Goal: Task Accomplishment & Management: Manage account settings

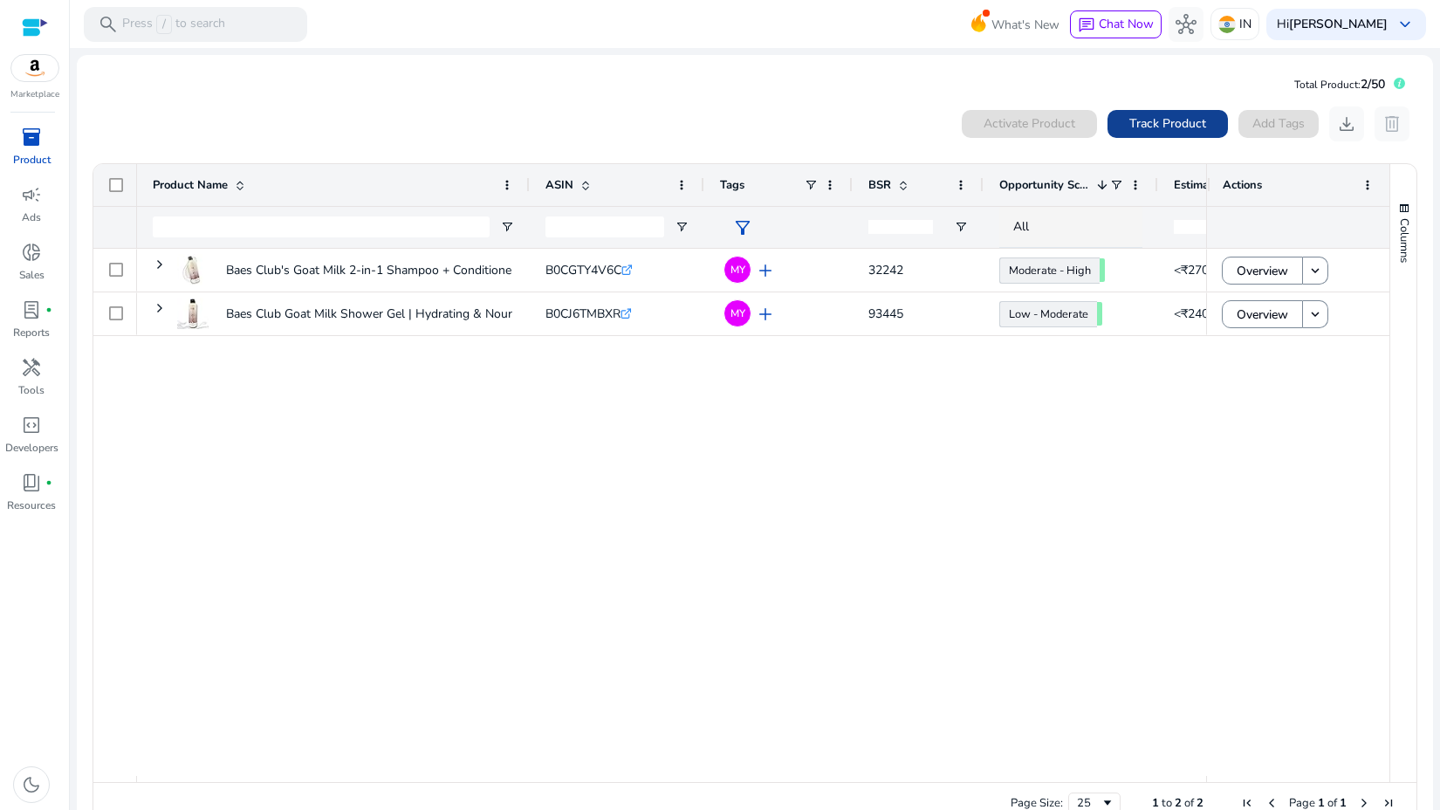
click at [1129, 117] on span "Track Product" at bounding box center [1167, 123] width 77 height 18
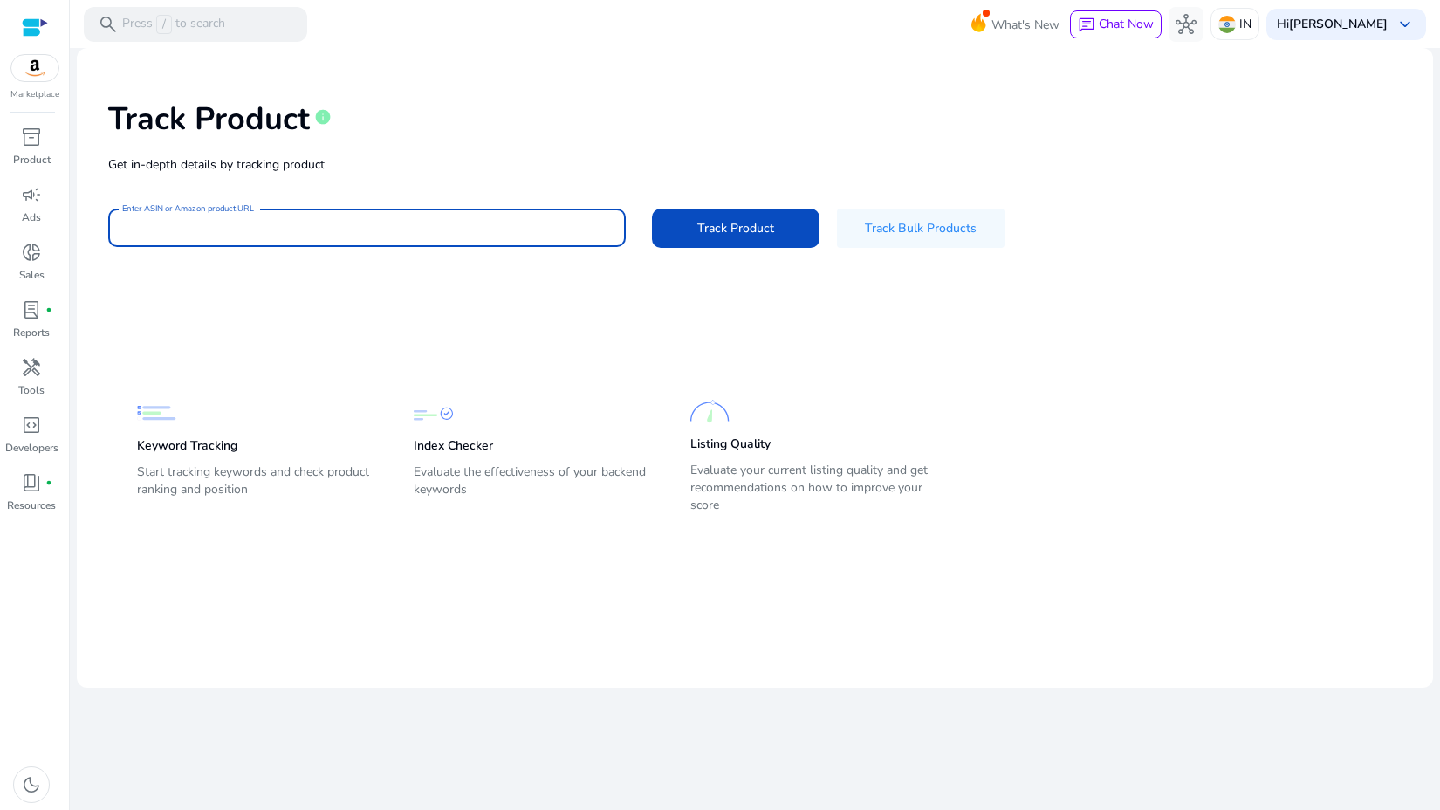
click at [411, 232] on input "Enter ASIN or Amazon product URL" at bounding box center [367, 227] width 490 height 19
click at [424, 262] on div "Track Product info Get in-depth details by tracking product Enter ASIN or Amazo…" at bounding box center [755, 172] width 1328 height 221
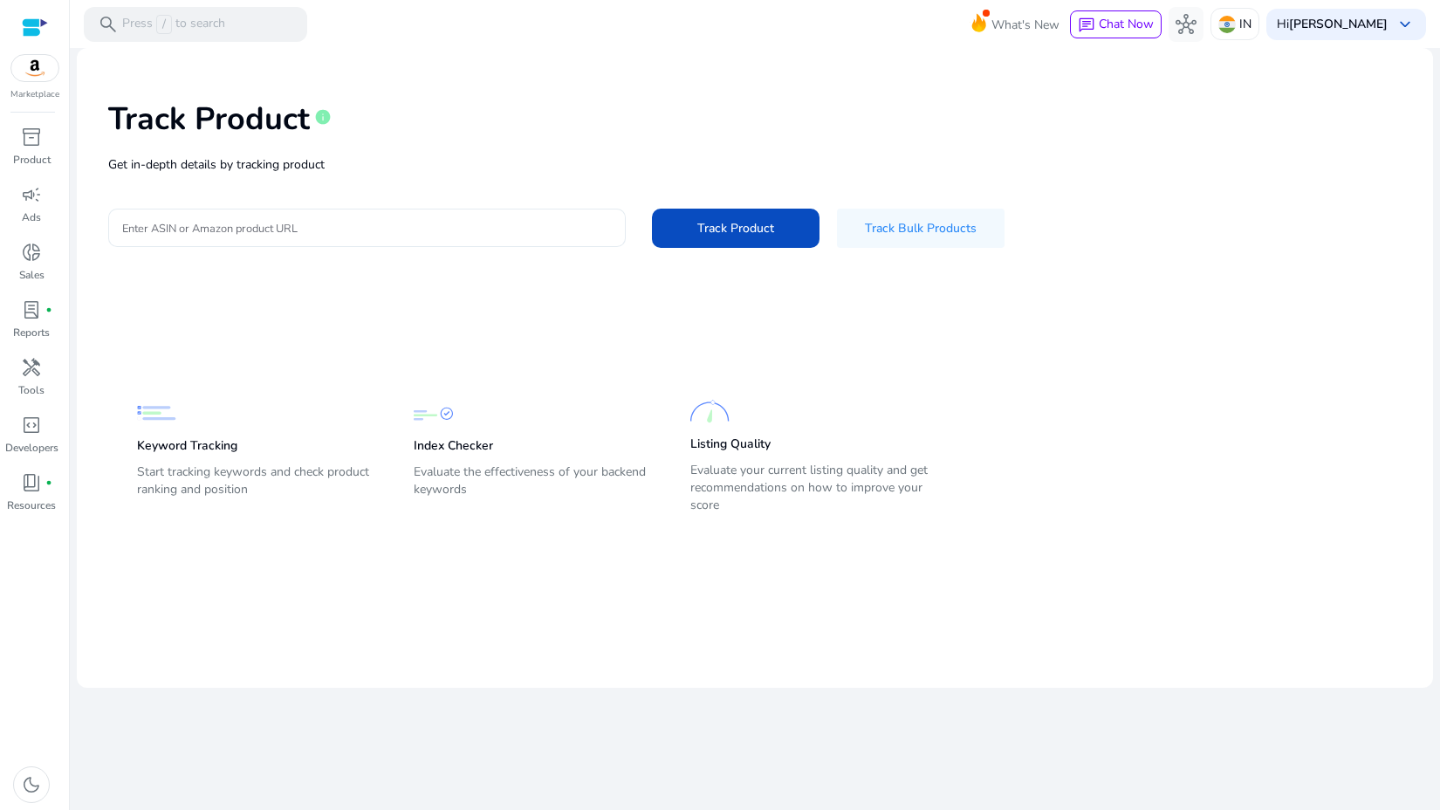
click at [258, 232] on input "Enter ASIN or Amazon product URL" at bounding box center [367, 227] width 490 height 19
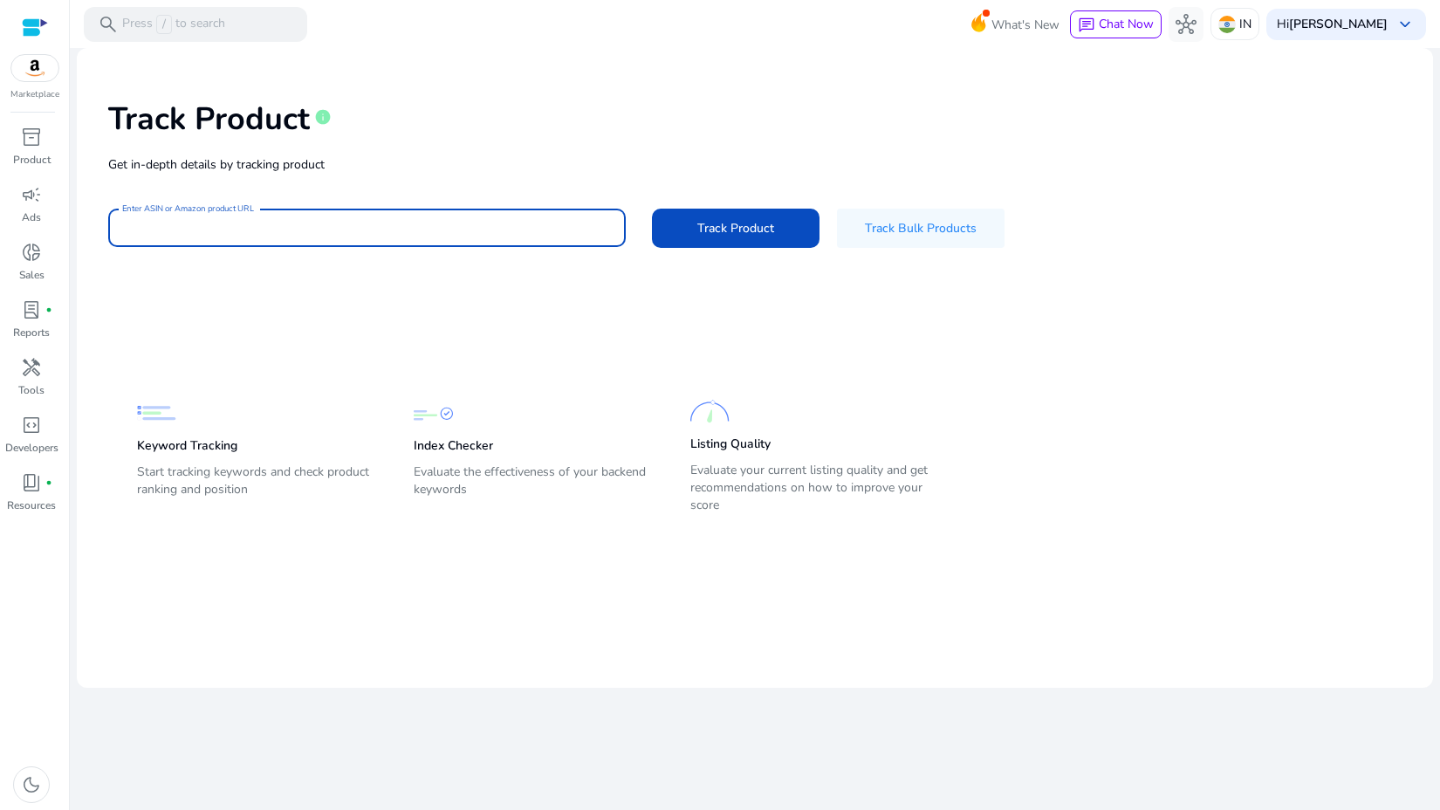
paste input "**********"
type input "**********"
click at [685, 226] on span at bounding box center [736, 228] width 168 height 42
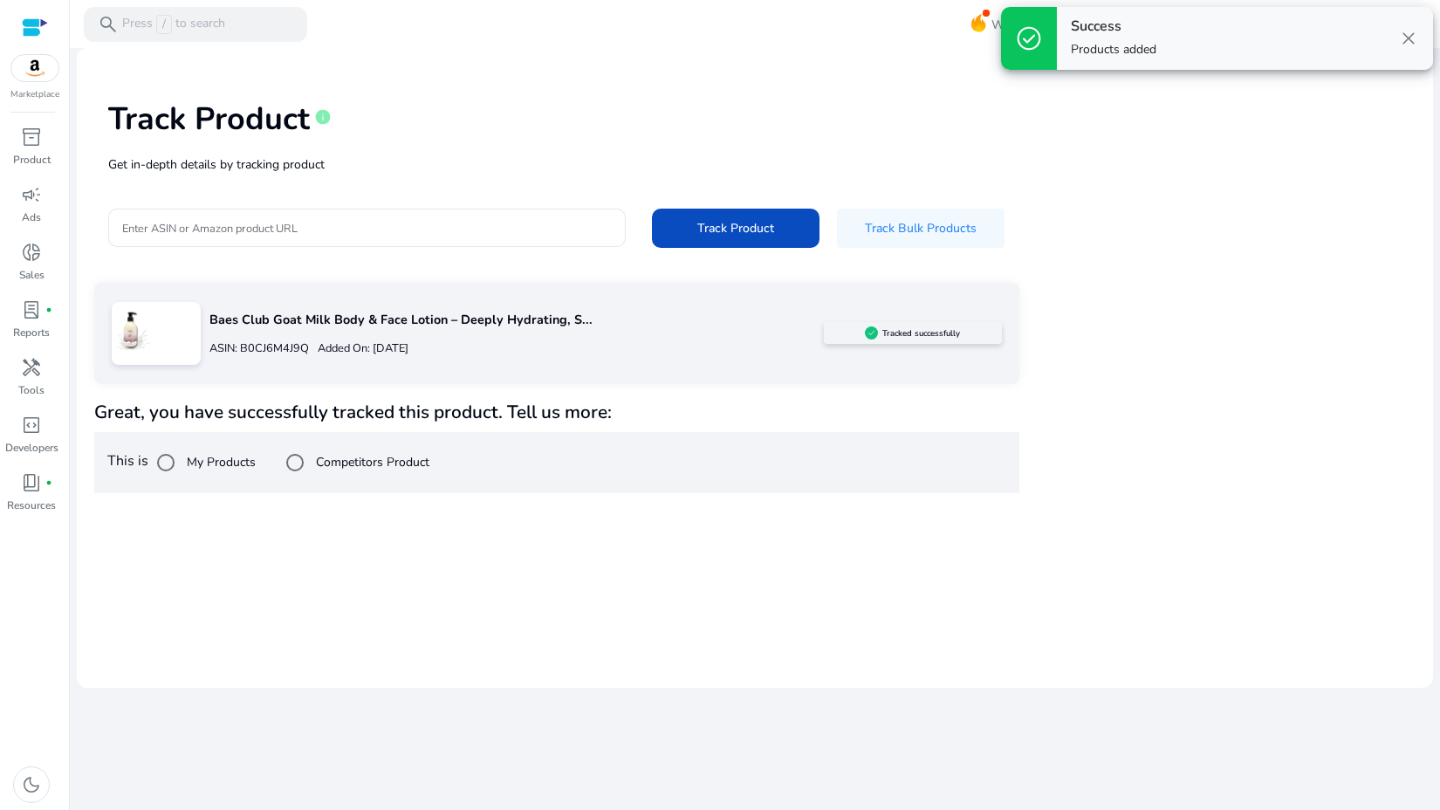
click at [190, 460] on label "My Products" at bounding box center [219, 462] width 72 height 18
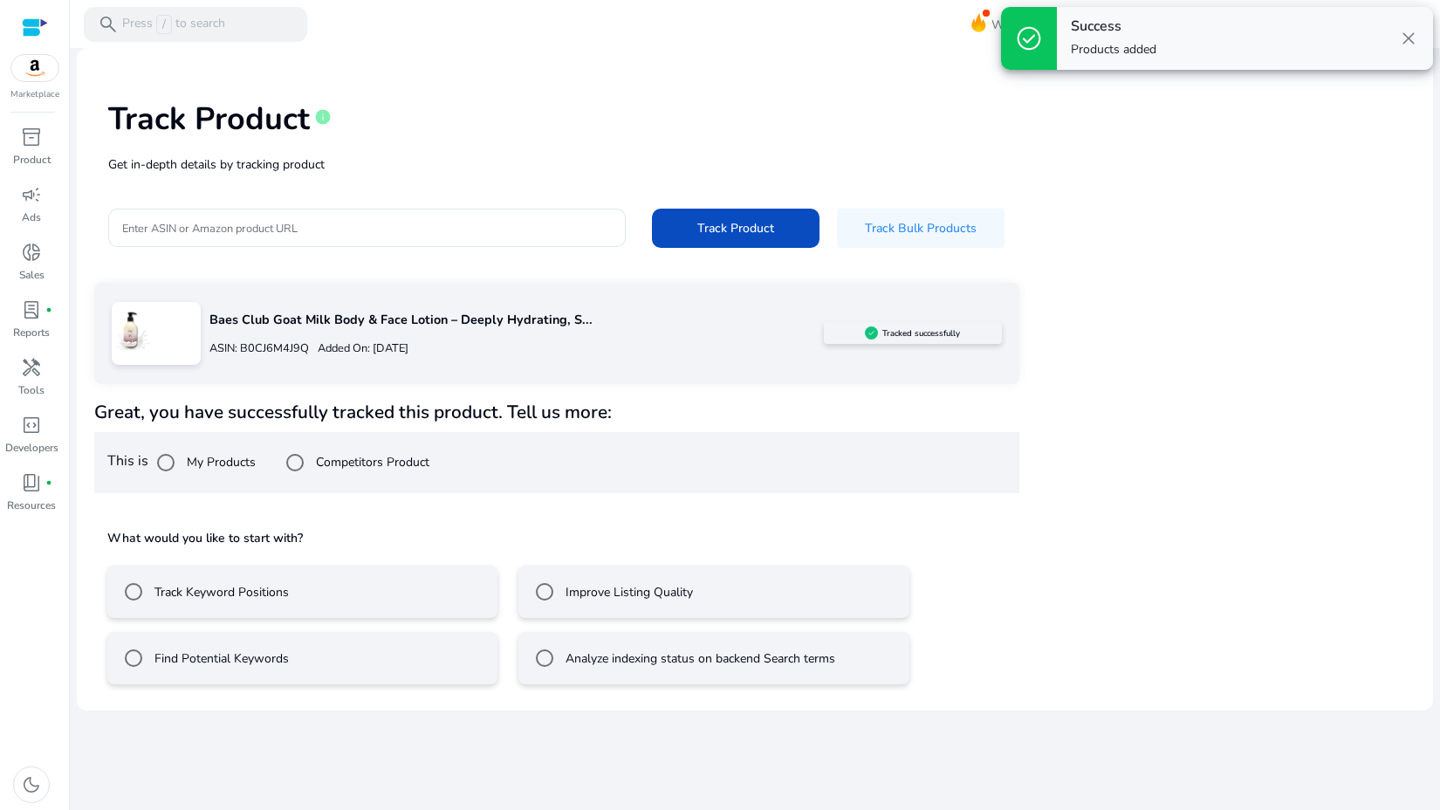
click at [620, 601] on div "Improve Listing Quality" at bounding box center [610, 591] width 166 height 35
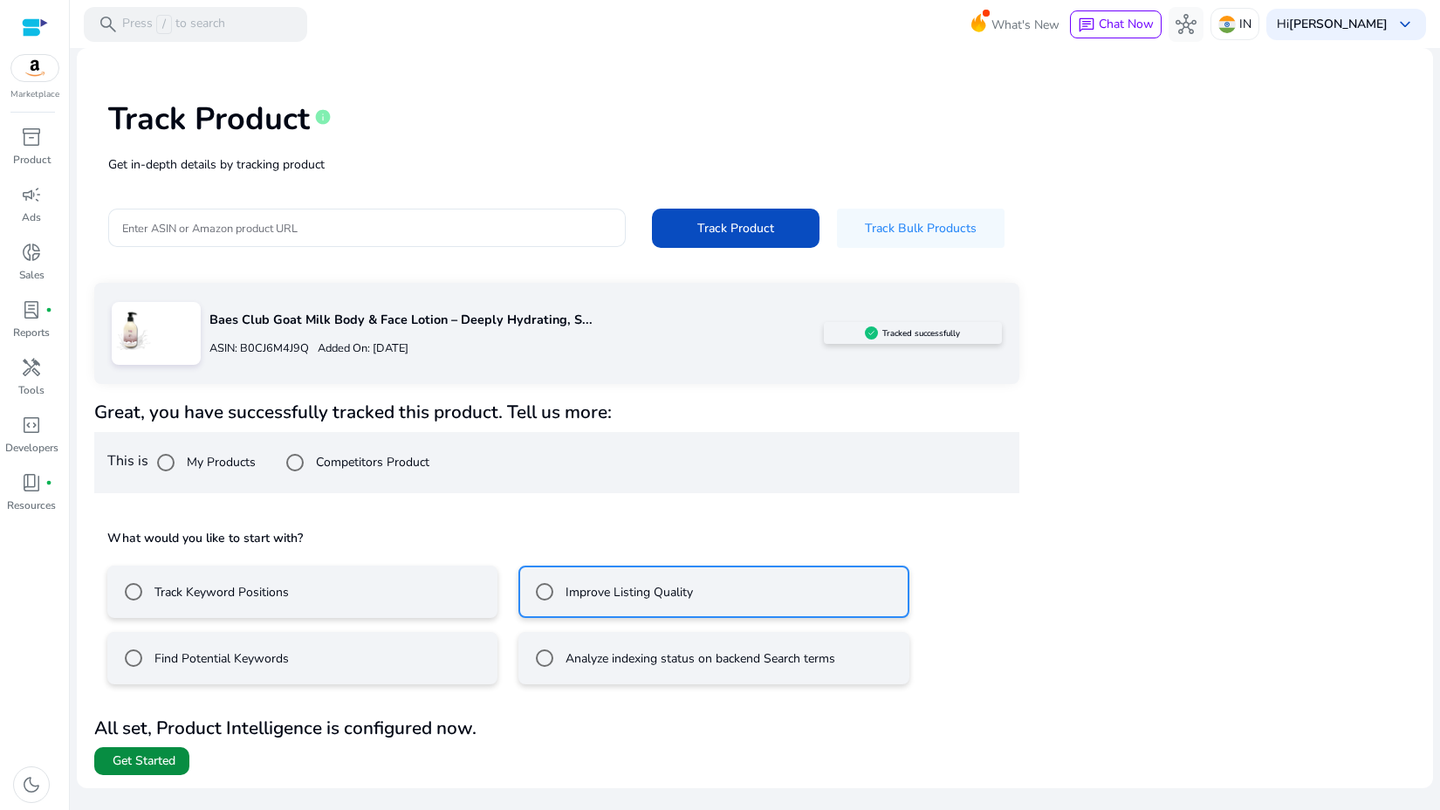
click at [130, 765] on span "Get Started" at bounding box center [144, 760] width 63 height 17
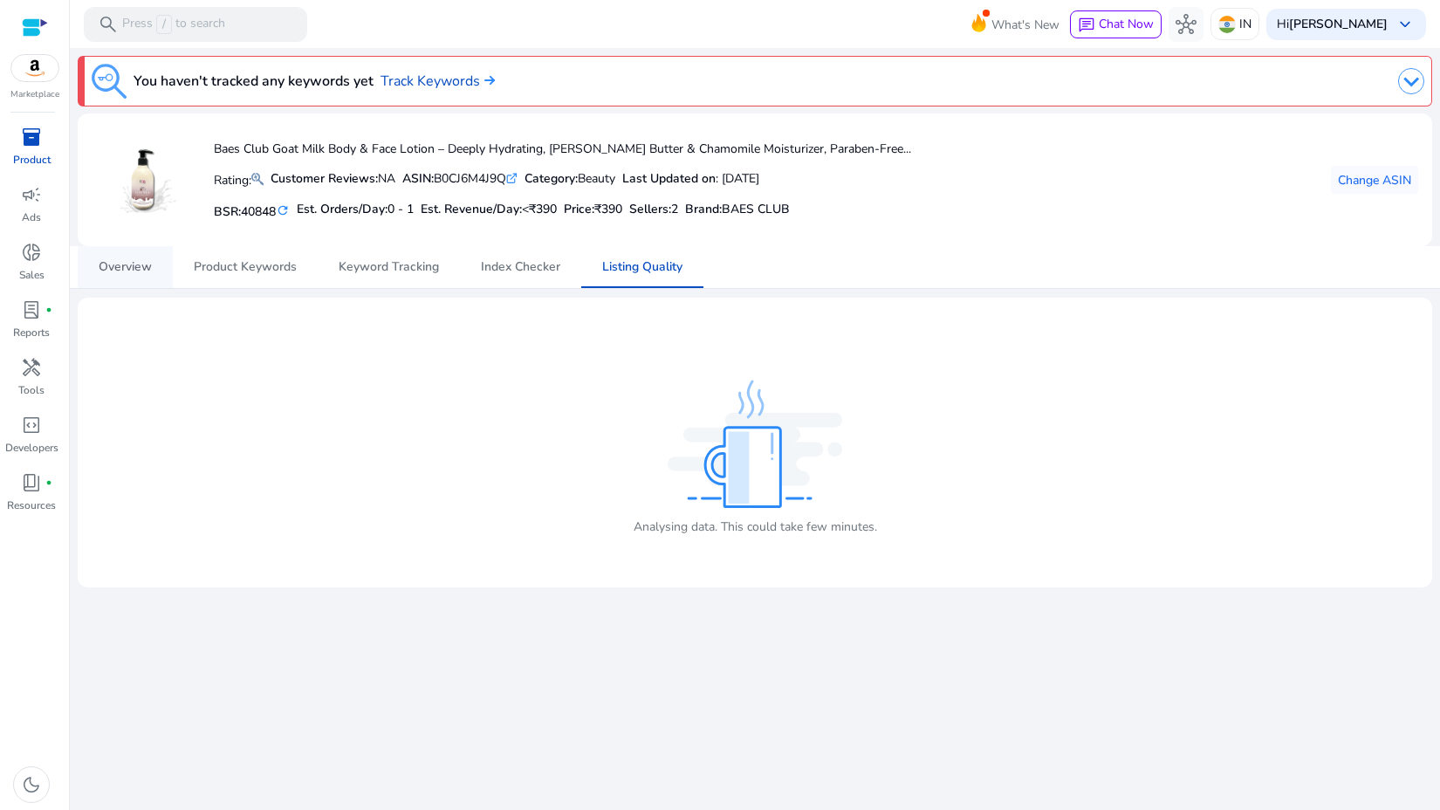
click at [119, 261] on span "Overview" at bounding box center [125, 267] width 53 height 12
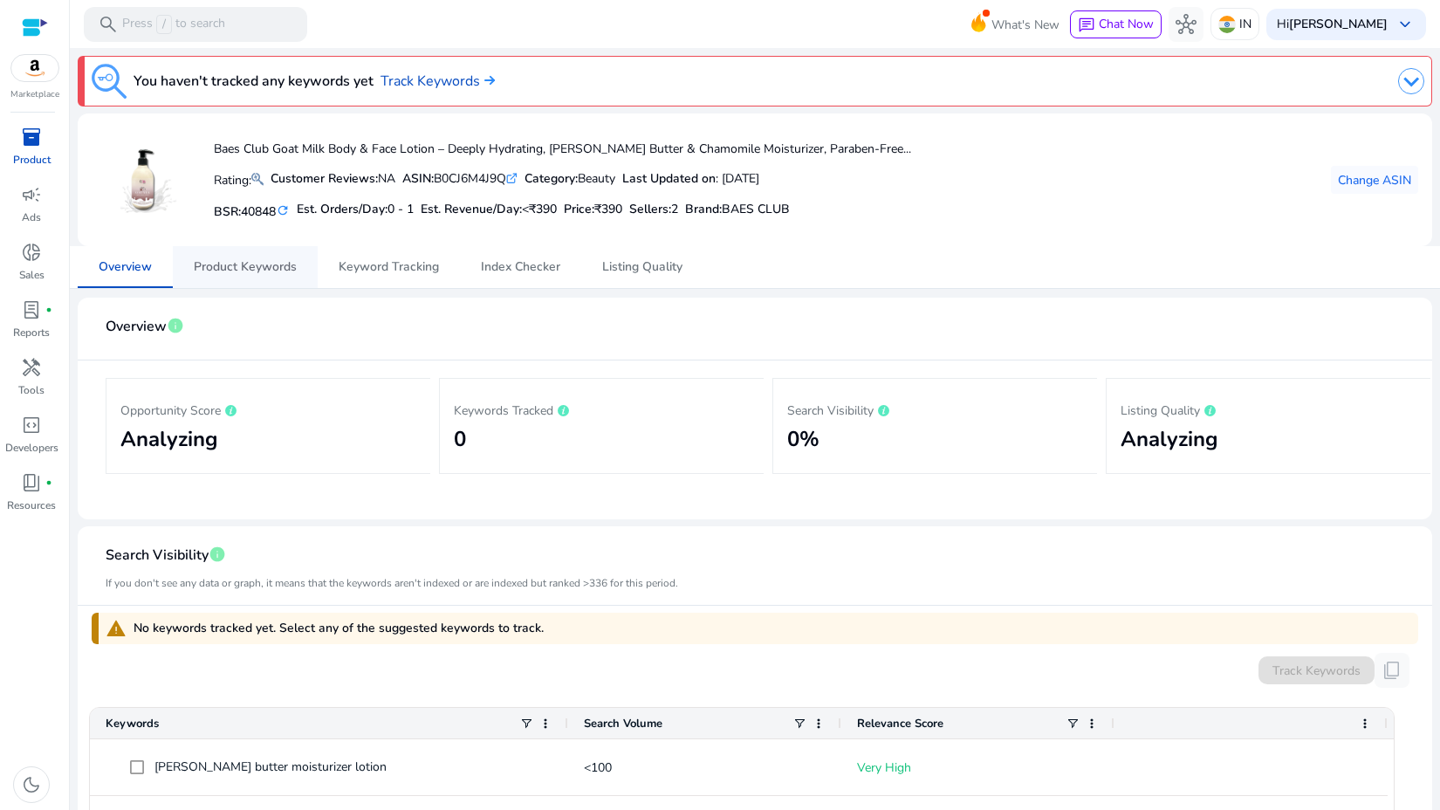
click at [216, 256] on span "Product Keywords" at bounding box center [245, 267] width 103 height 42
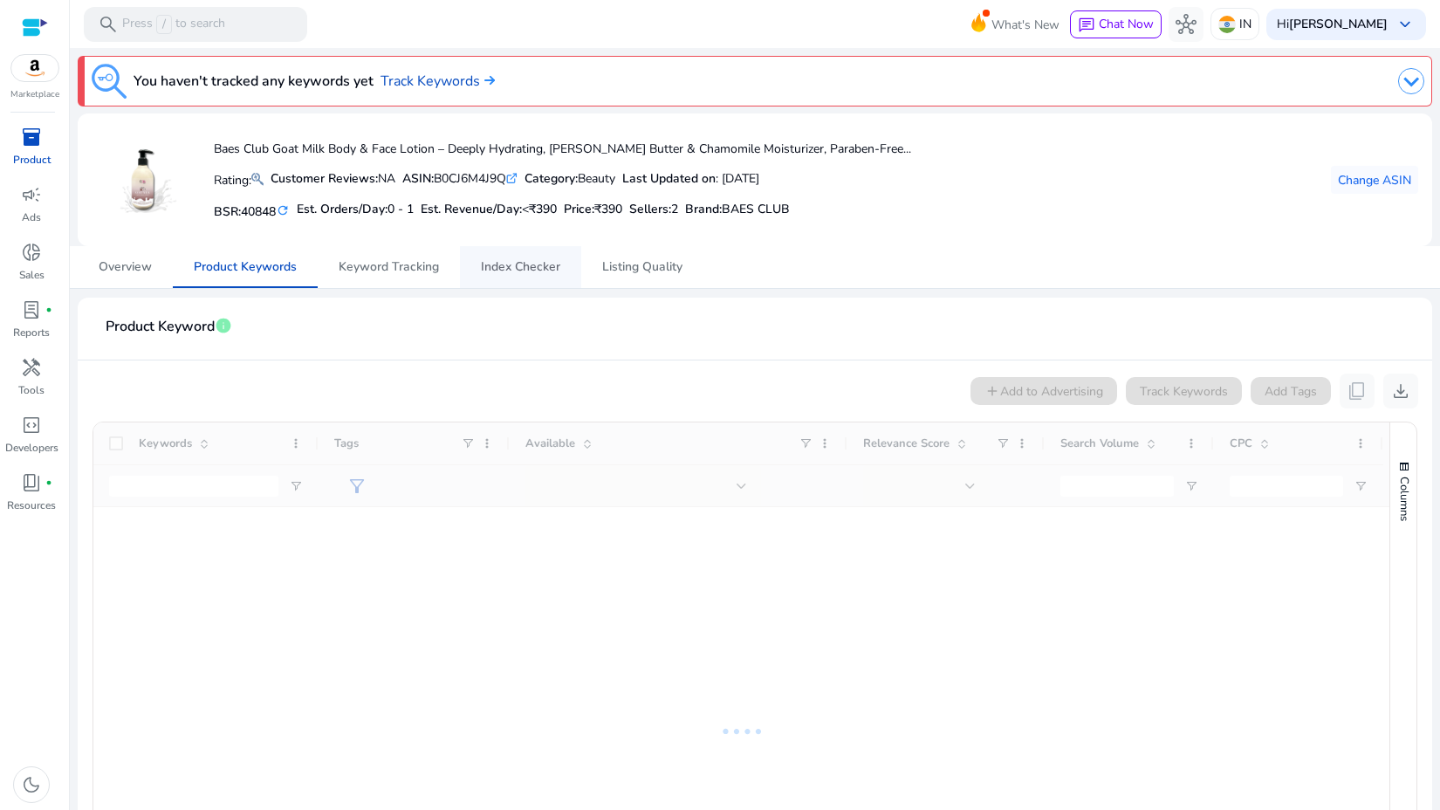
click at [503, 261] on span "Index Checker" at bounding box center [520, 267] width 79 height 12
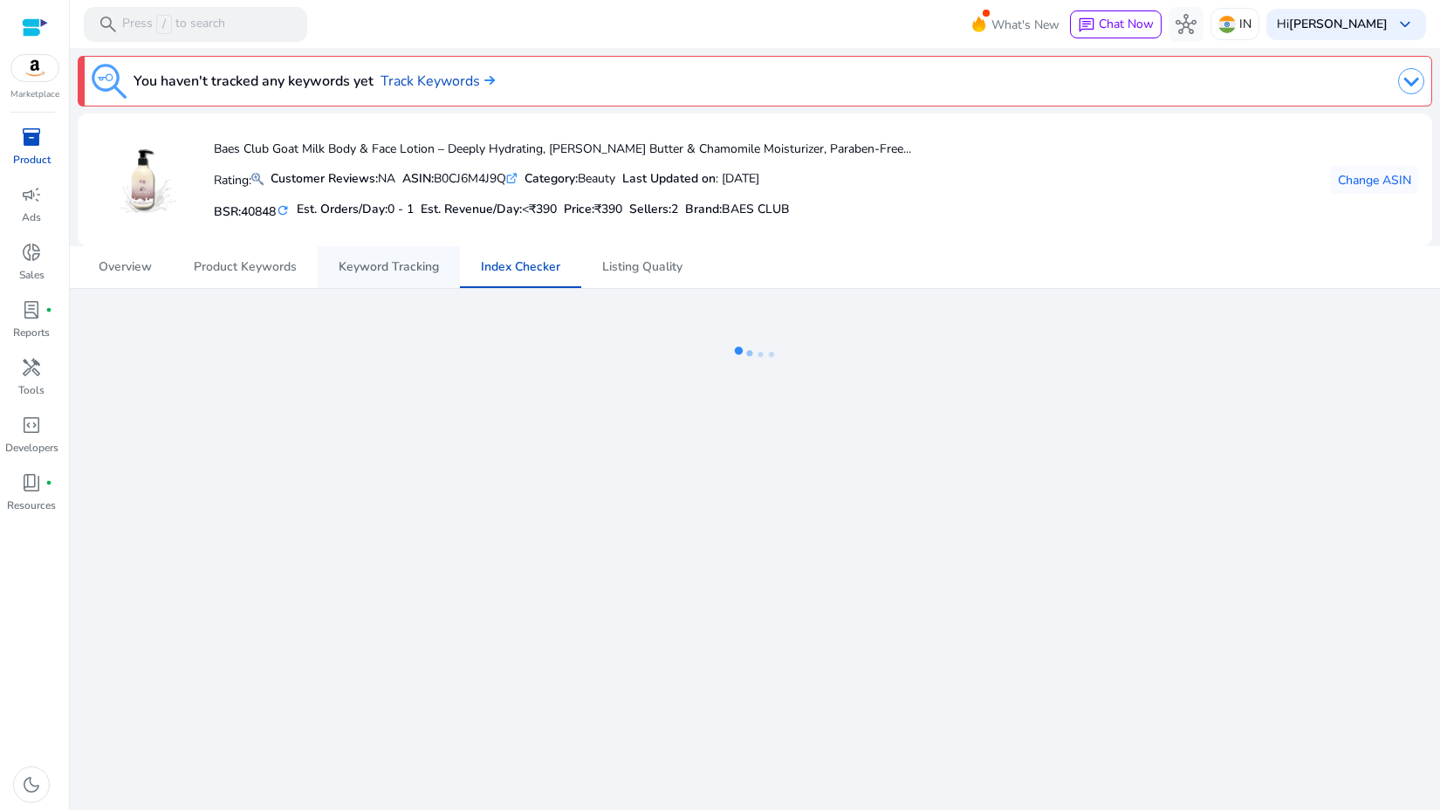
click at [401, 269] on span "Keyword Tracking" at bounding box center [389, 267] width 100 height 12
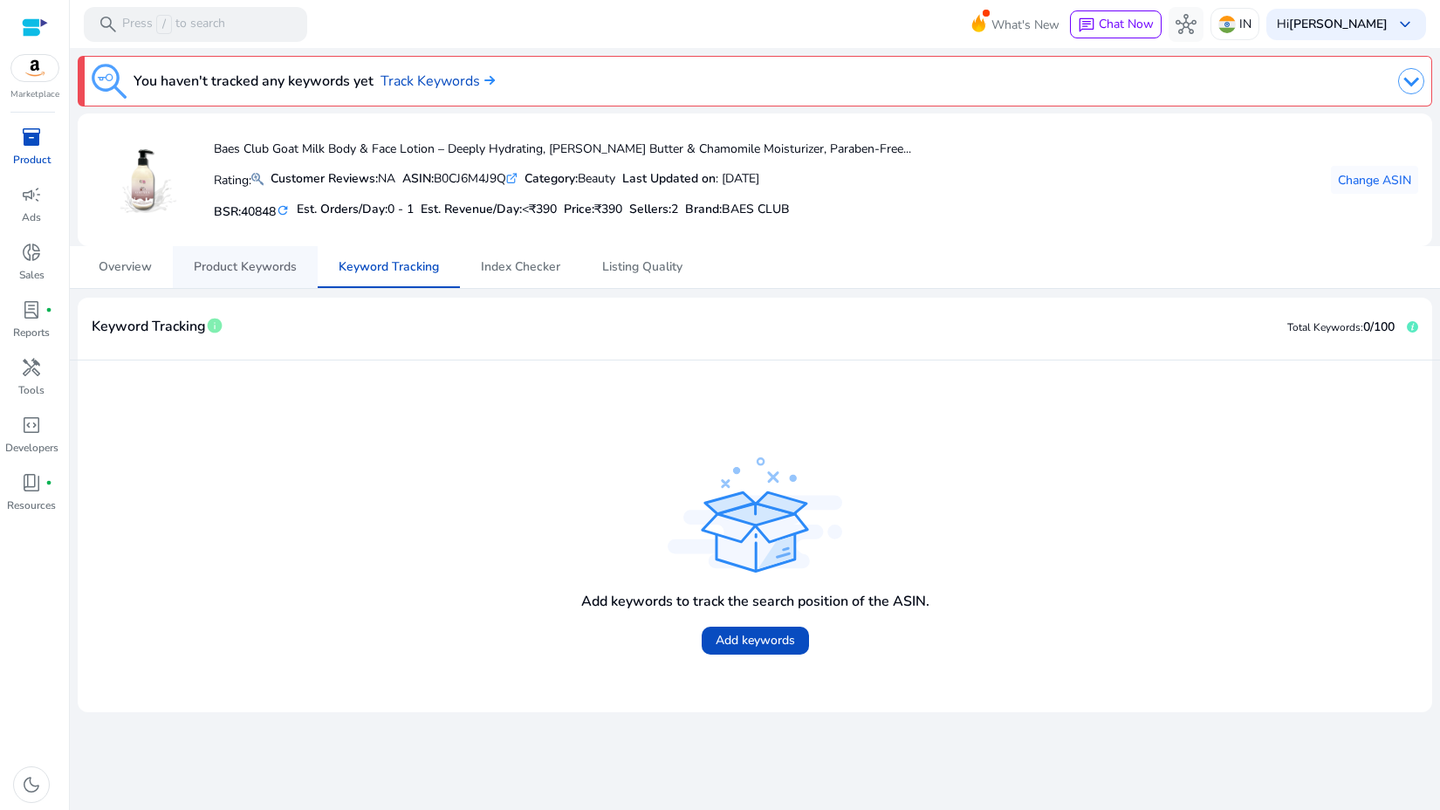
click at [273, 280] on span "Product Keywords" at bounding box center [245, 267] width 103 height 42
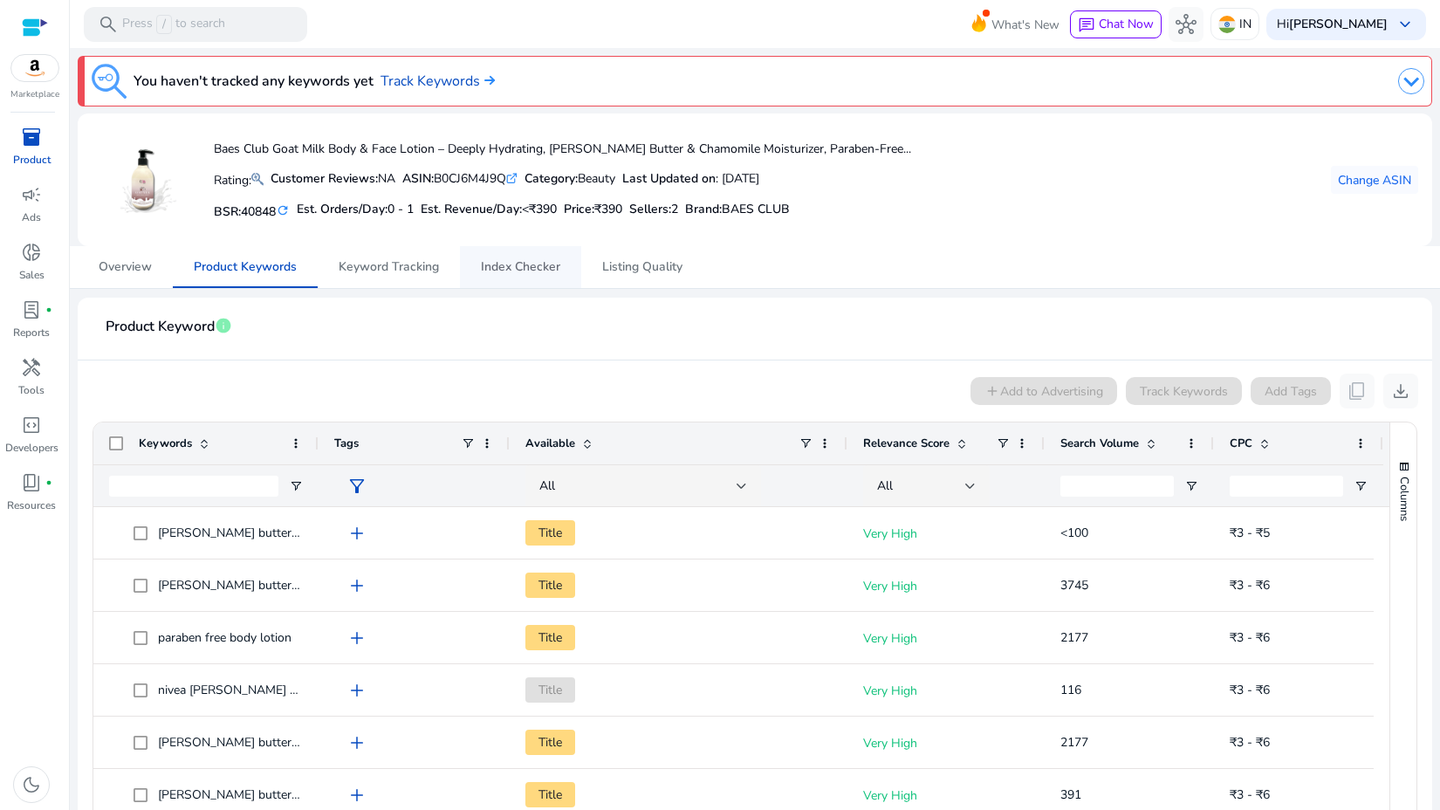
click at [509, 261] on span "Index Checker" at bounding box center [520, 267] width 79 height 12
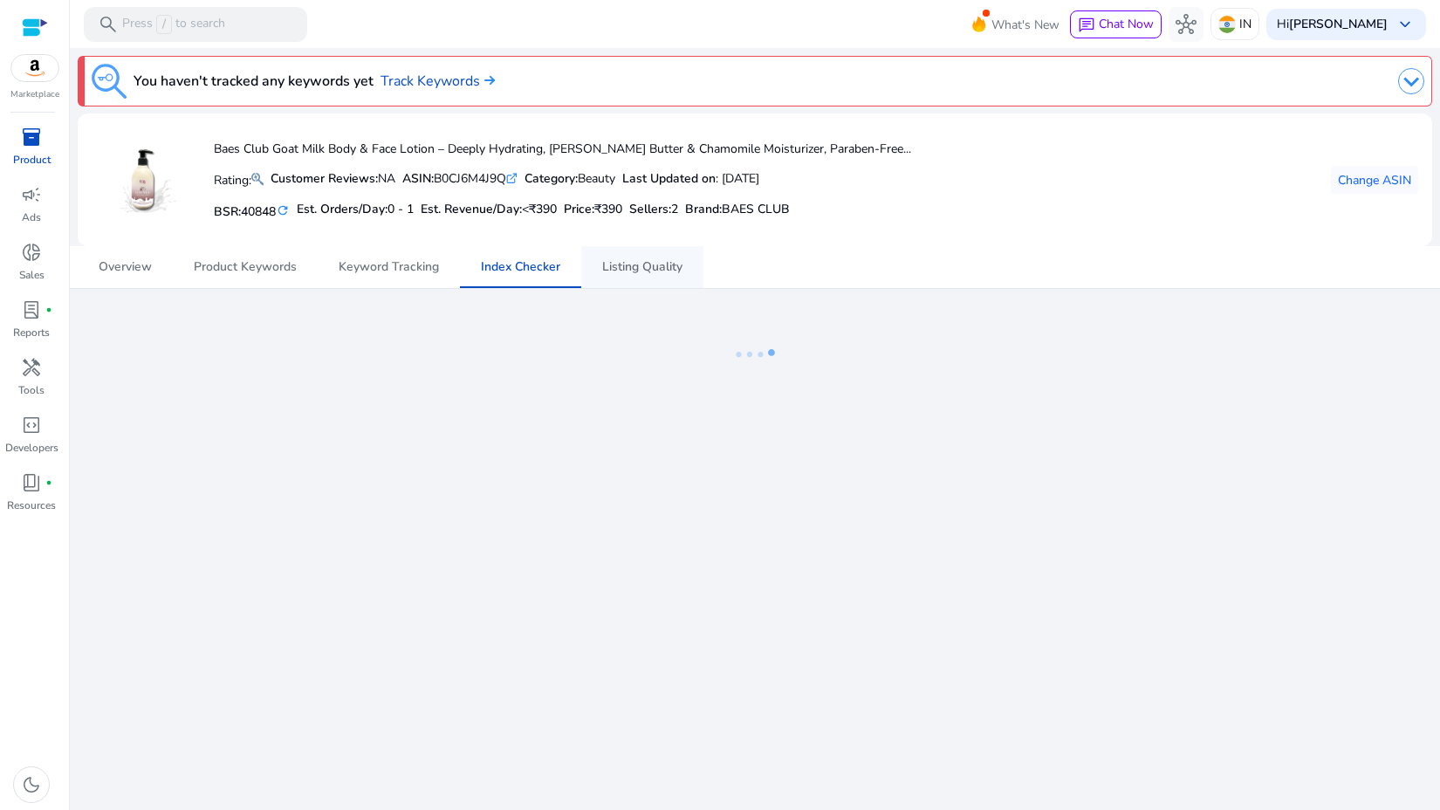
click at [622, 271] on span "Listing Quality" at bounding box center [642, 267] width 80 height 12
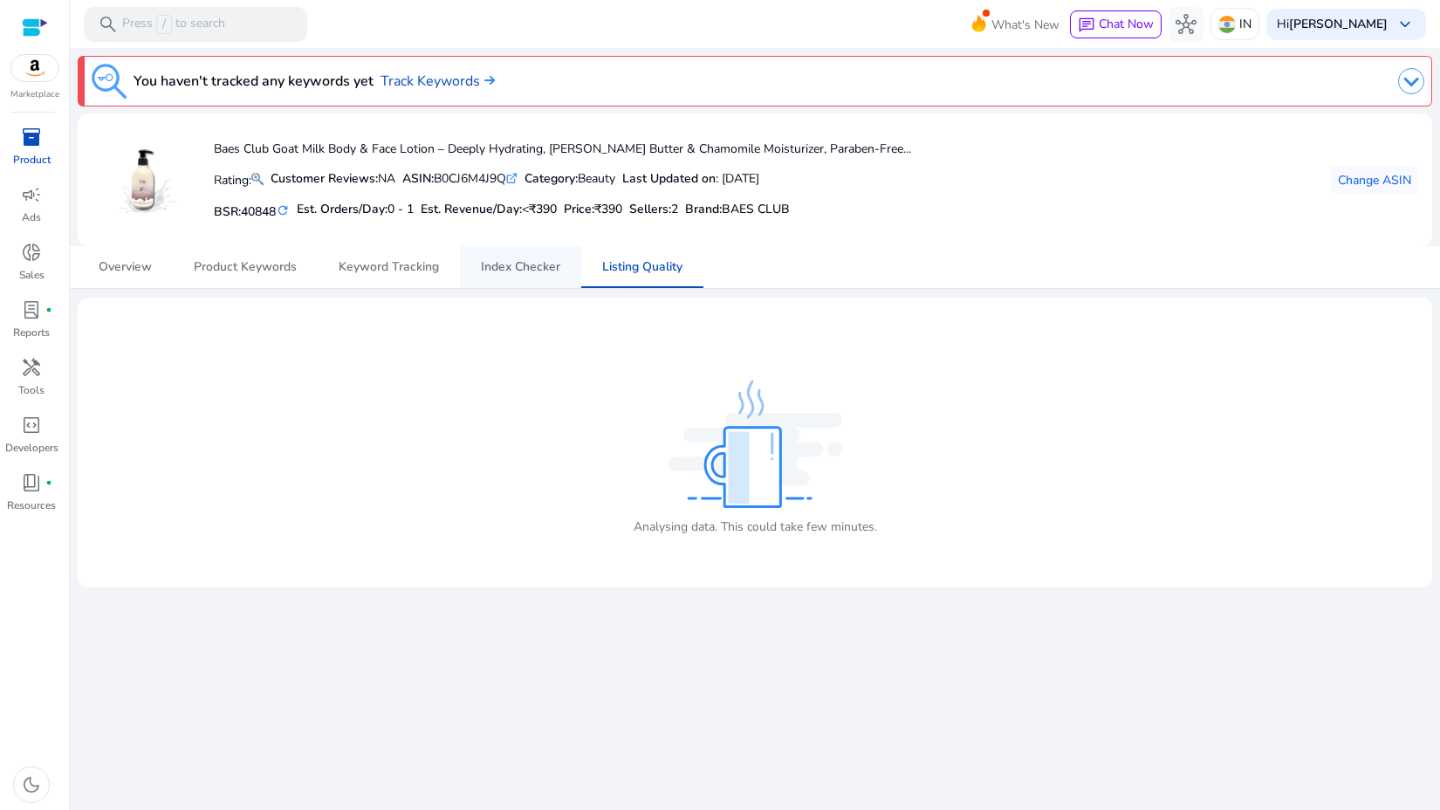
click at [542, 266] on span "Index Checker" at bounding box center [520, 267] width 79 height 12
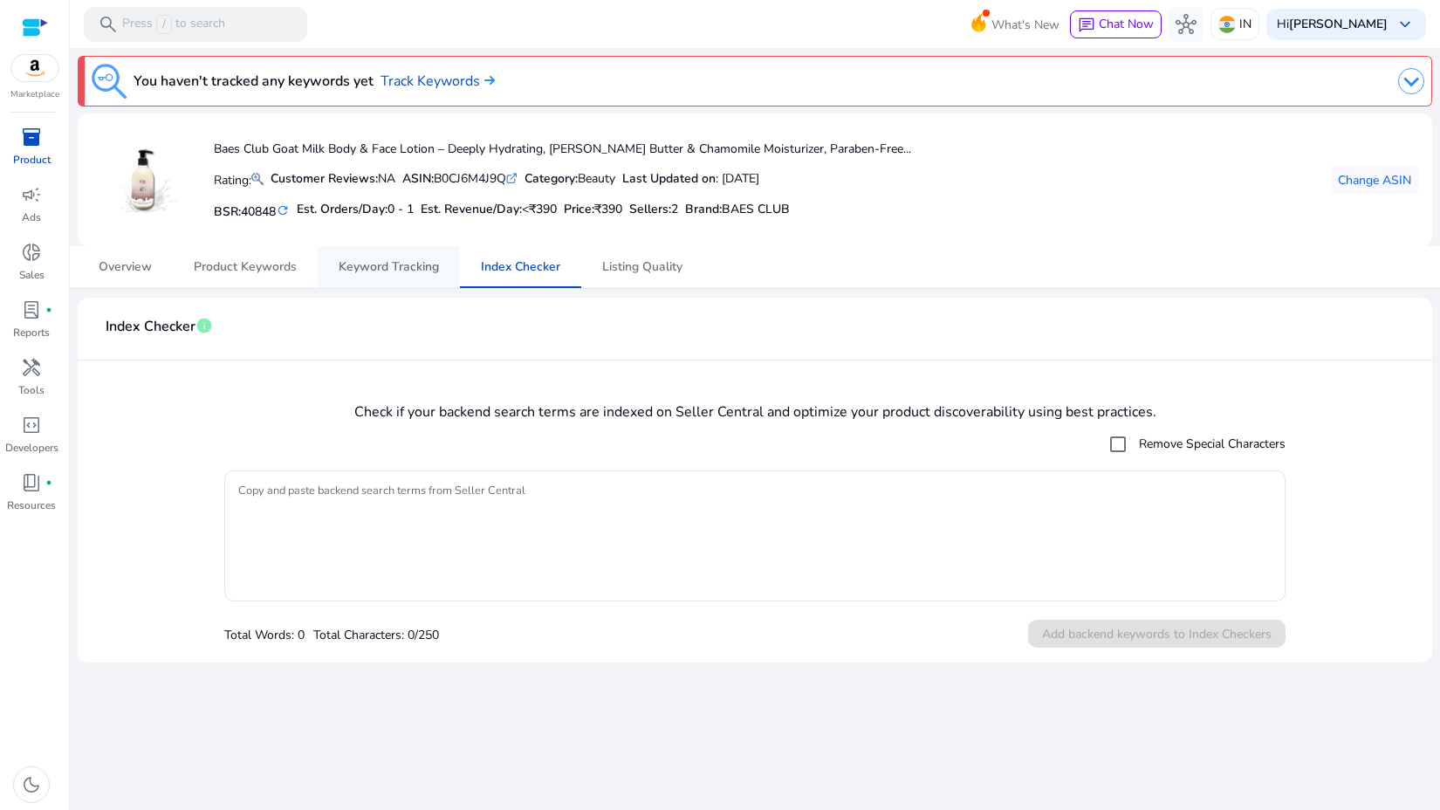
click at [407, 263] on span "Keyword Tracking" at bounding box center [389, 267] width 100 height 12
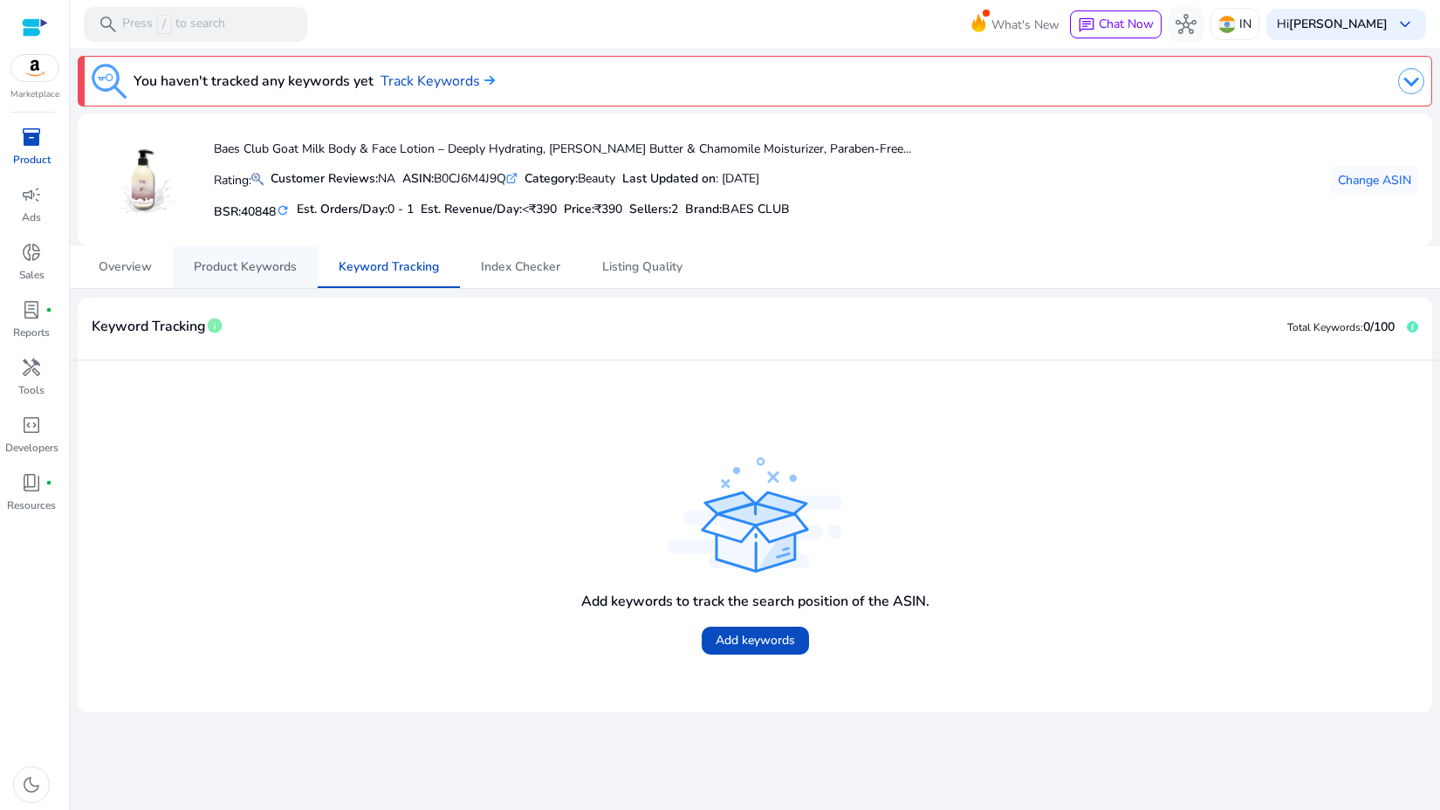
click at [278, 263] on span "Product Keywords" at bounding box center [245, 267] width 103 height 12
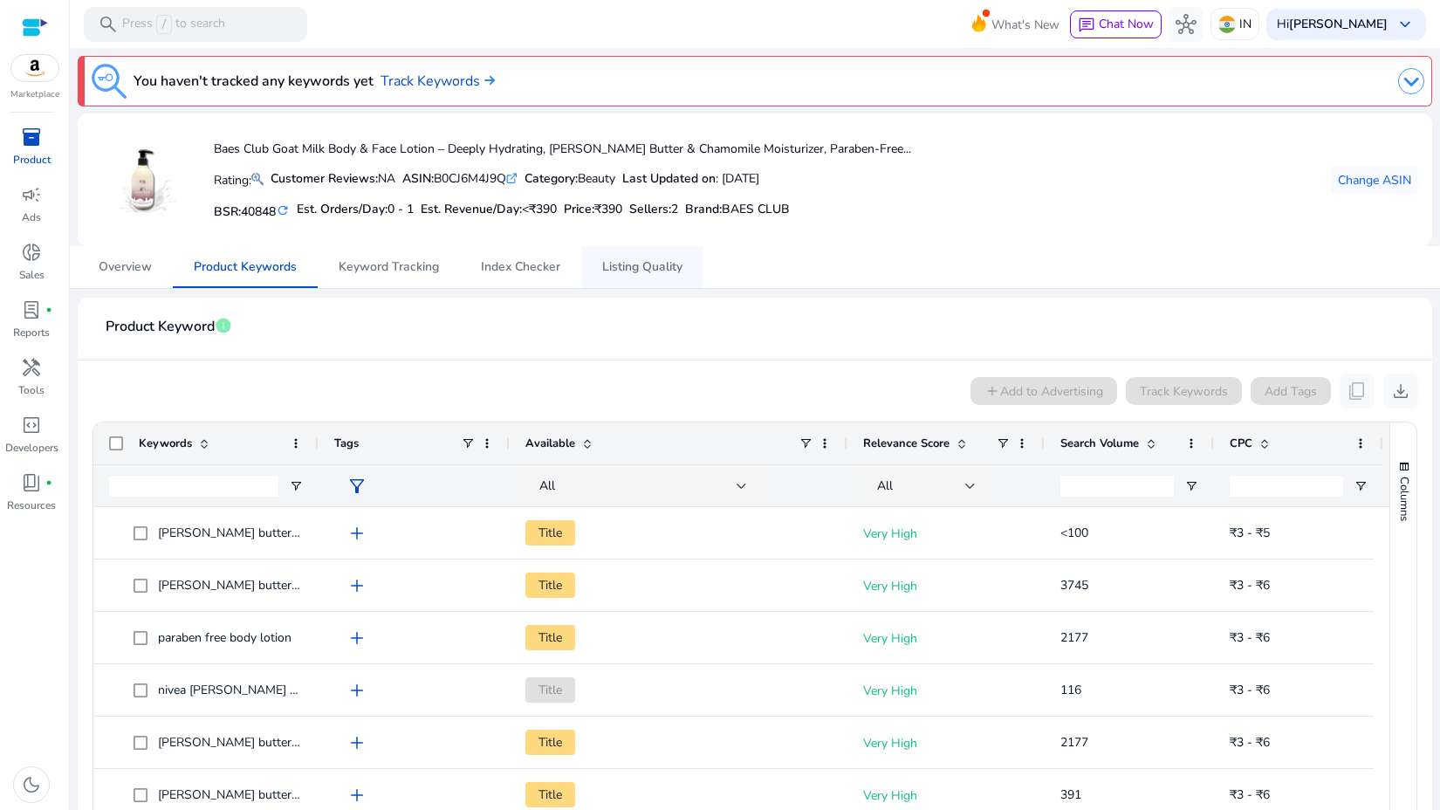
click at [639, 261] on span "Listing Quality" at bounding box center [642, 267] width 80 height 12
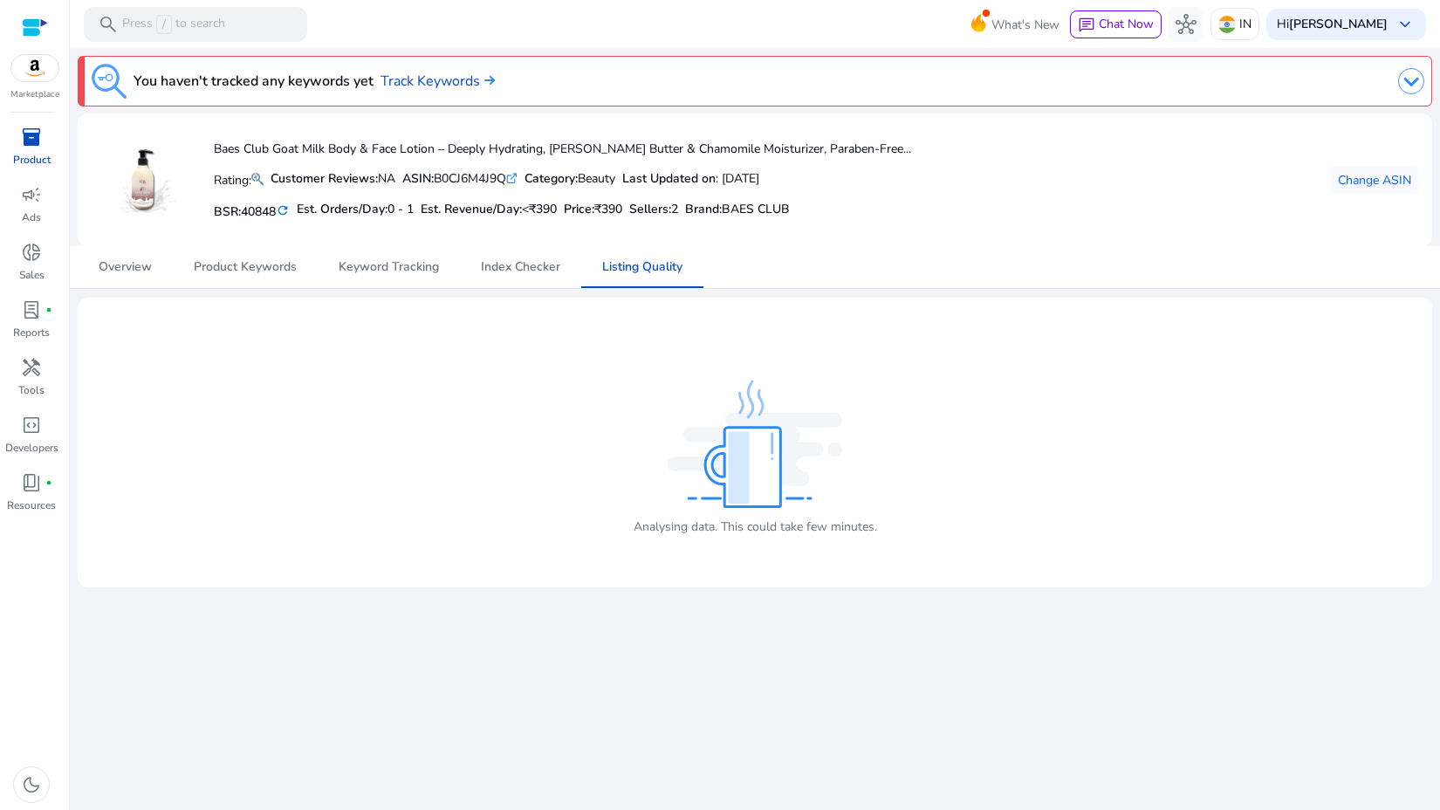
click at [284, 215] on mat-icon "refresh" at bounding box center [283, 210] width 14 height 17
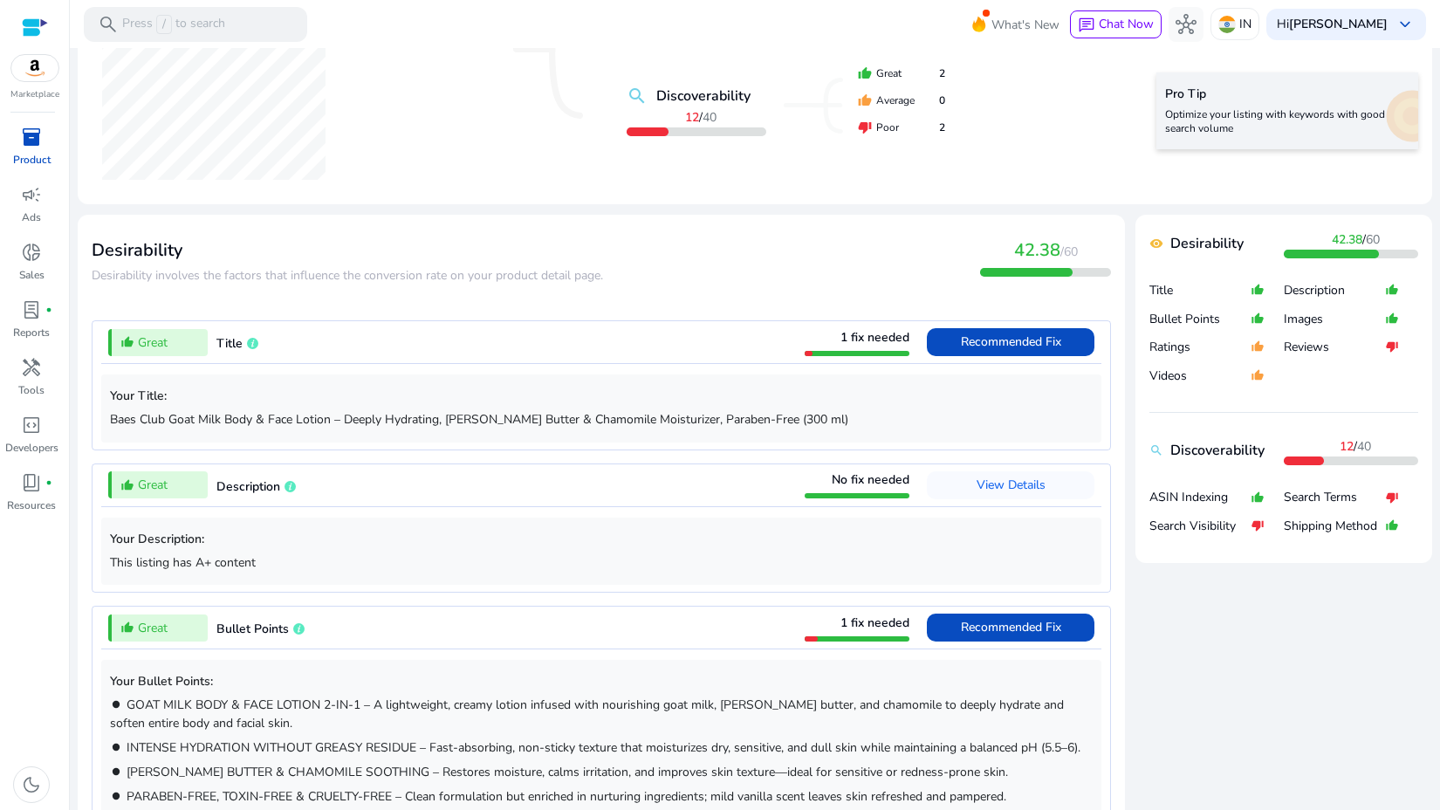
scroll to position [455, 0]
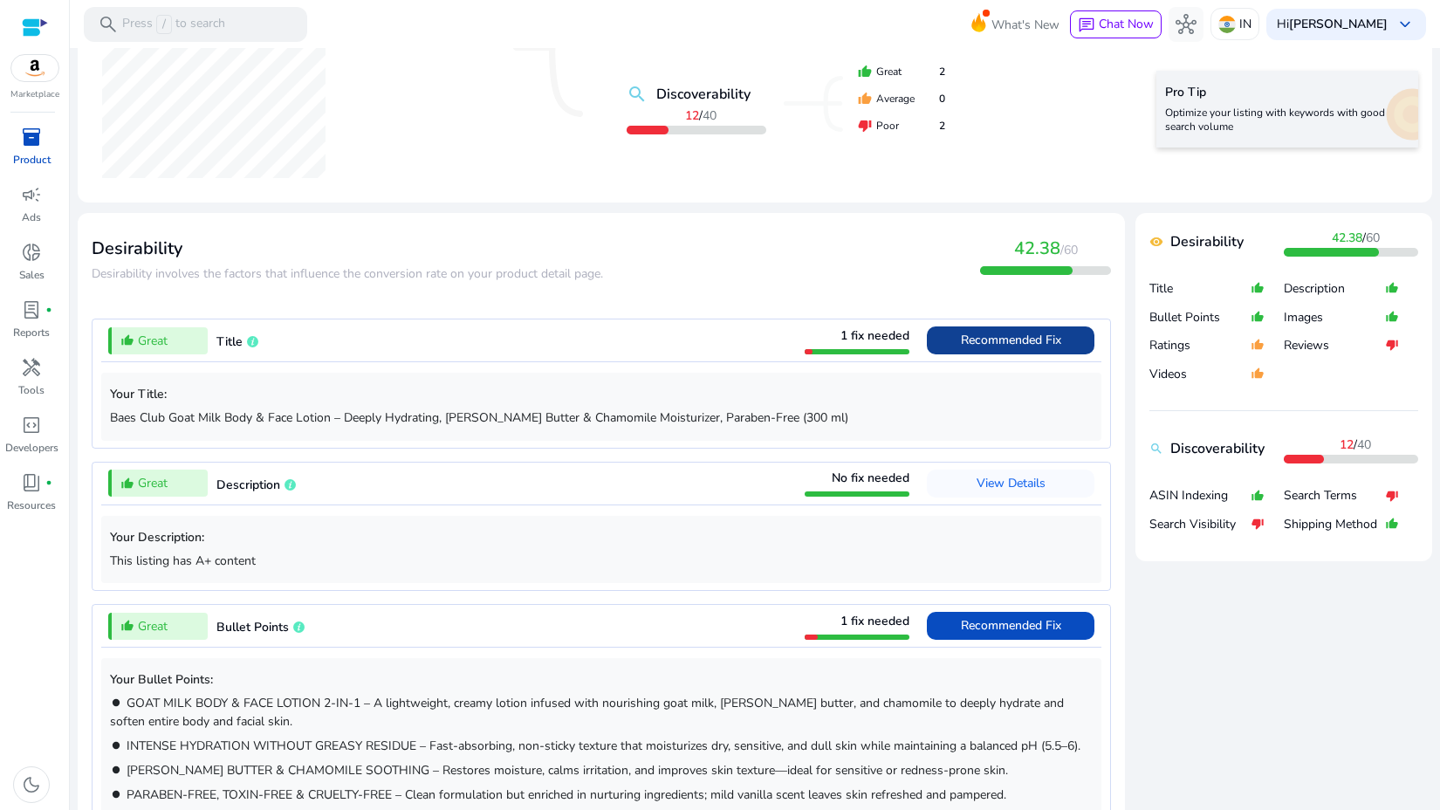
click at [1018, 337] on span "Recommended Fix" at bounding box center [1011, 340] width 100 height 17
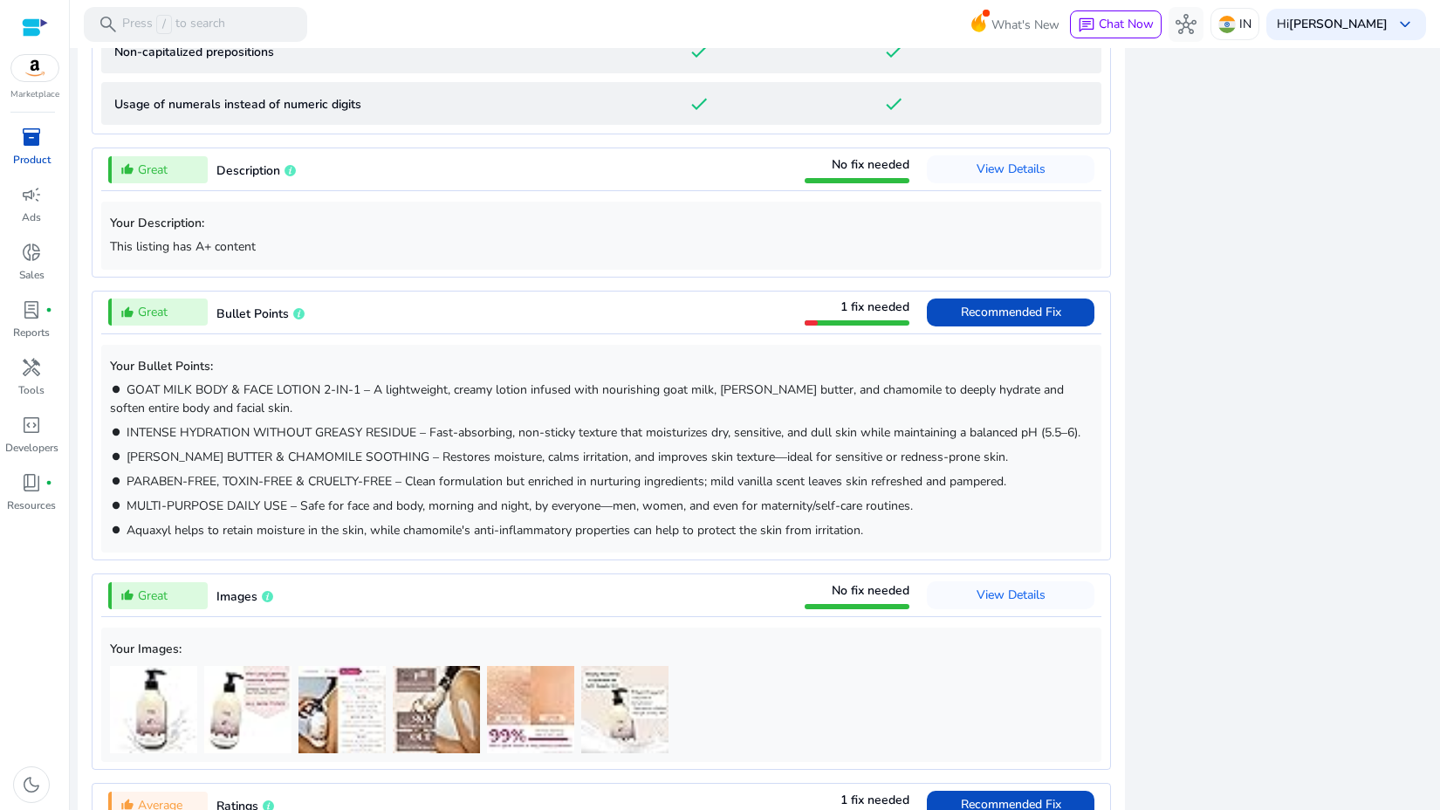
scroll to position [1486, 0]
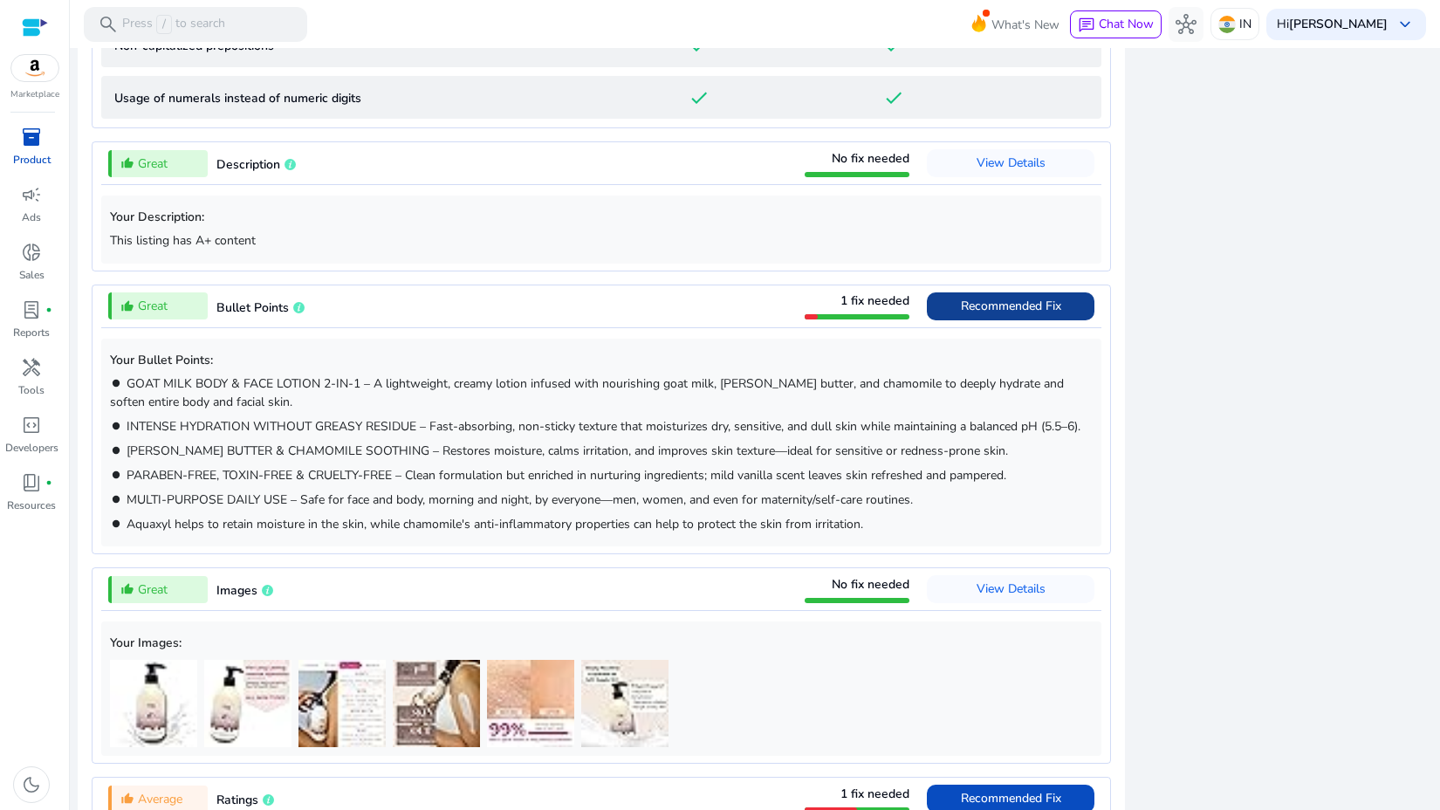
click at [1011, 303] on span "Recommended Fix" at bounding box center [1011, 306] width 100 height 17
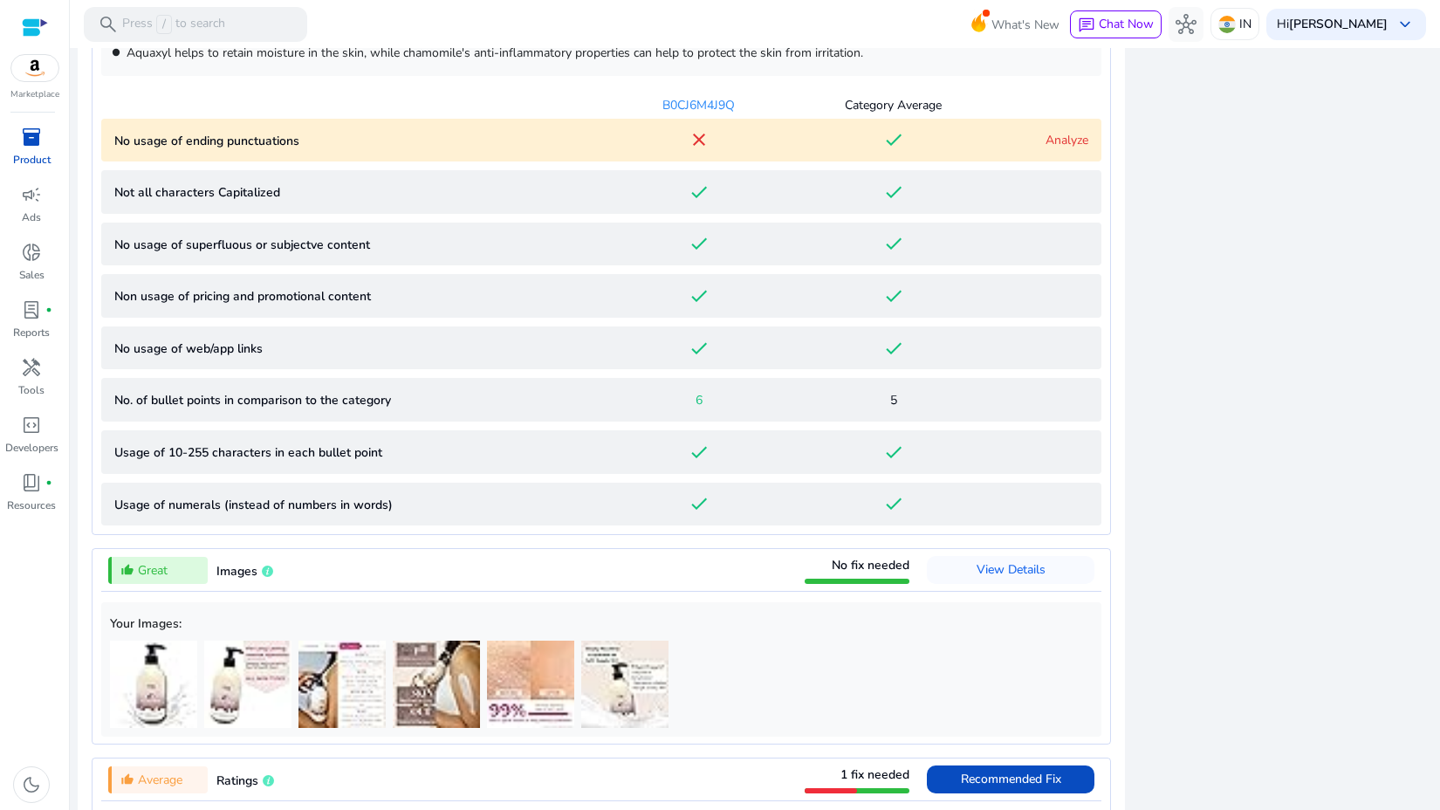
scroll to position [1246, 0]
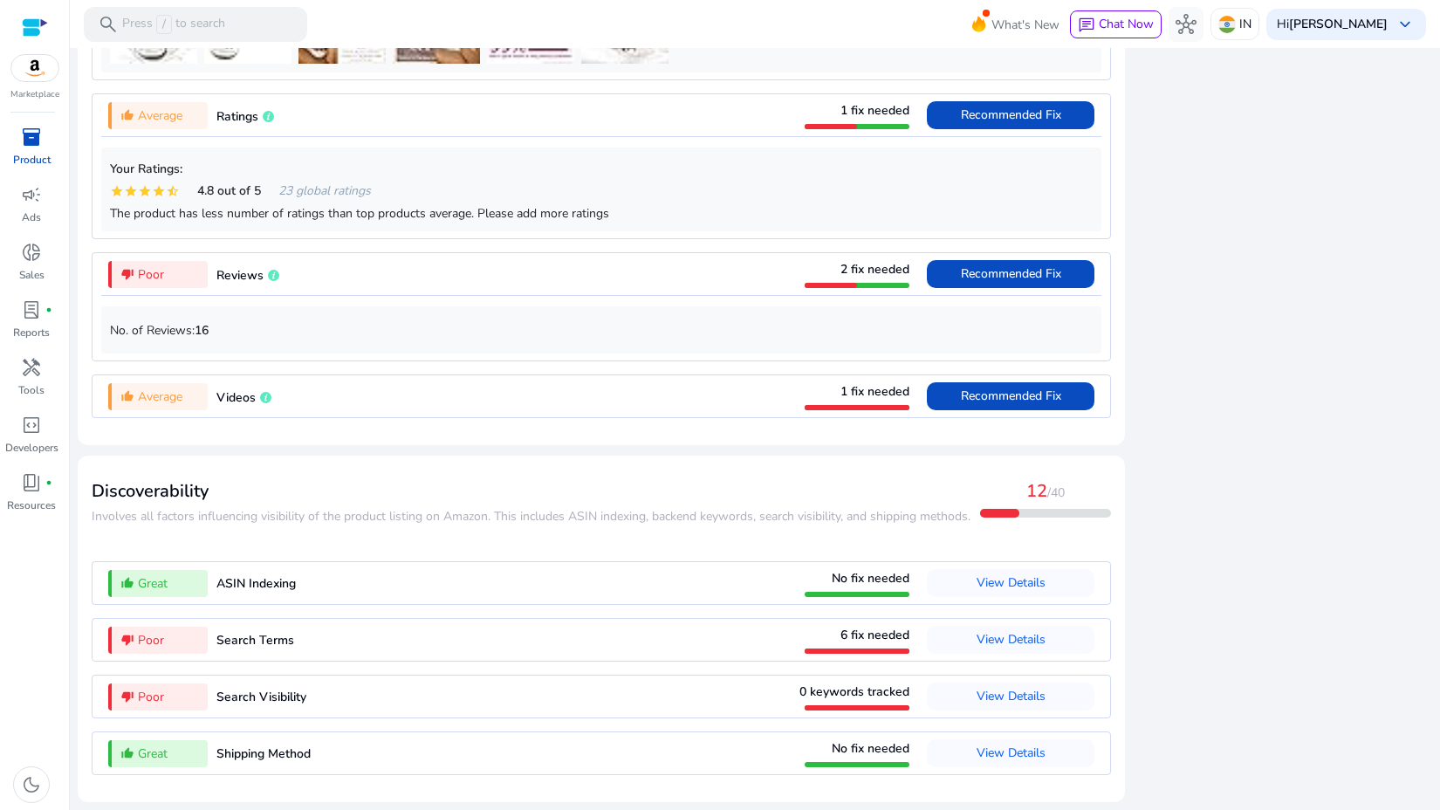
scroll to position [1944, 0]
click at [1018, 265] on span "Recommended Fix" at bounding box center [1011, 273] width 100 height 17
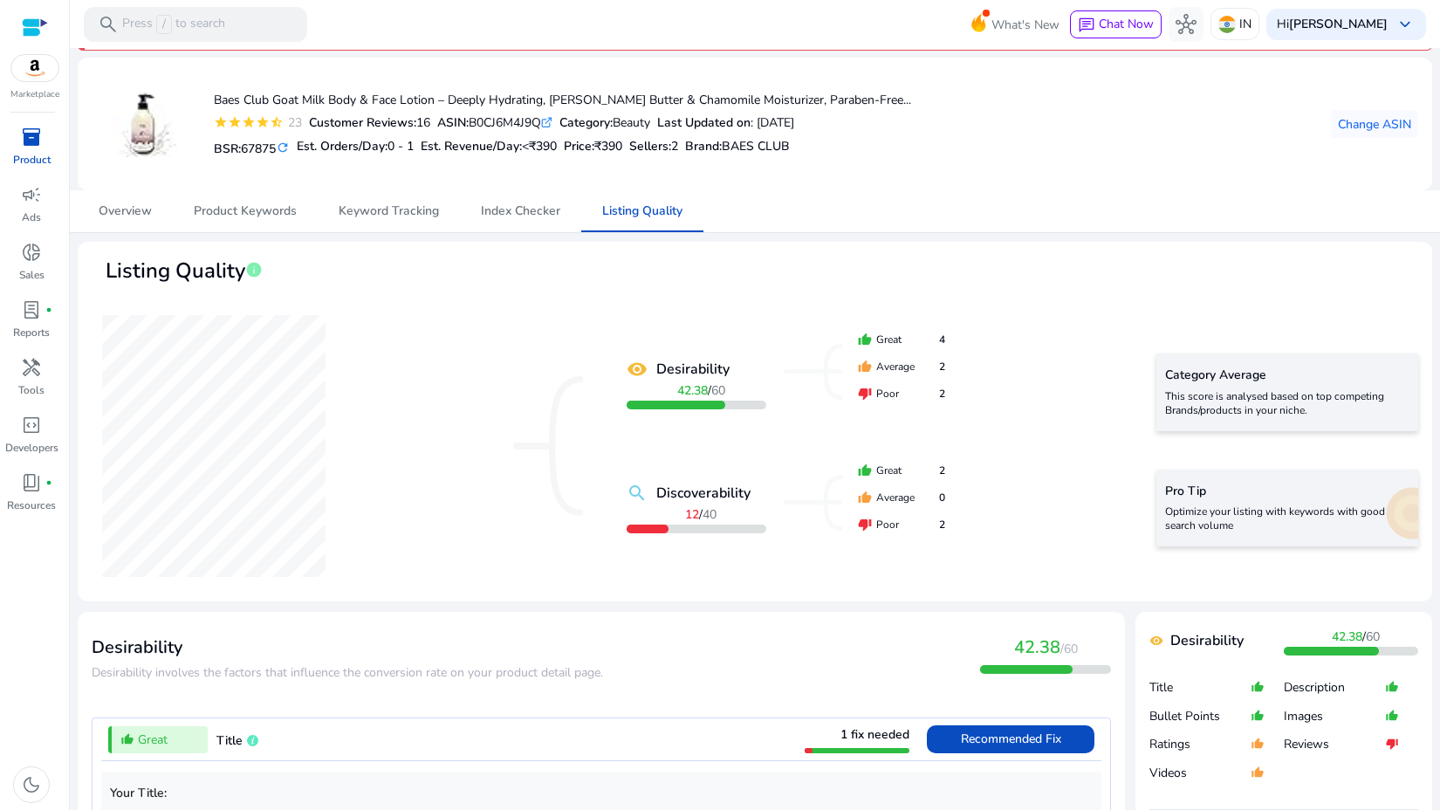
scroll to position [0, 0]
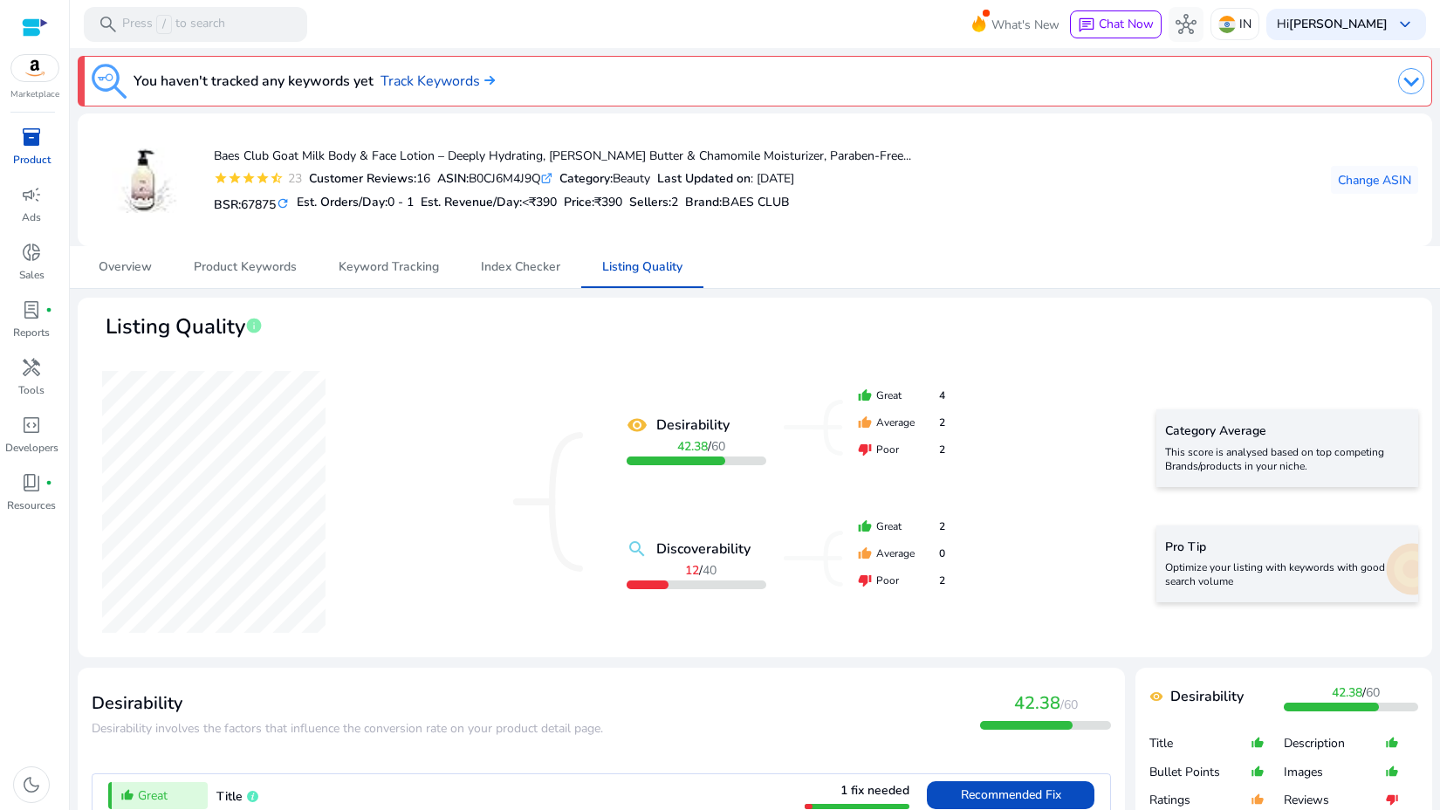
click at [1097, 239] on mat-card "Baes Club Goat Milk Body & Face Lotion – Deeply Hydrating, Shea Butter & Chamom…" at bounding box center [755, 179] width 1354 height 133
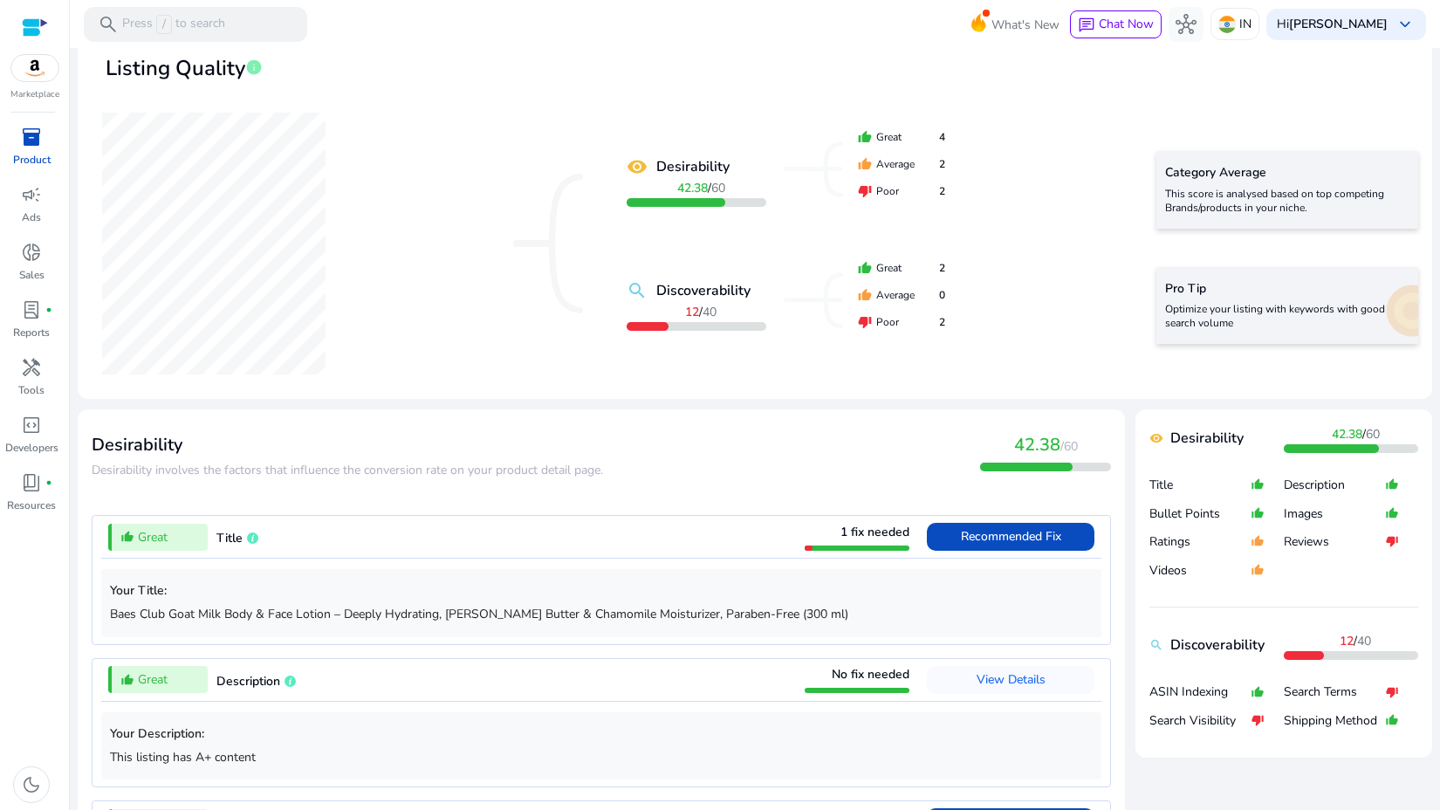
scroll to position [264, 0]
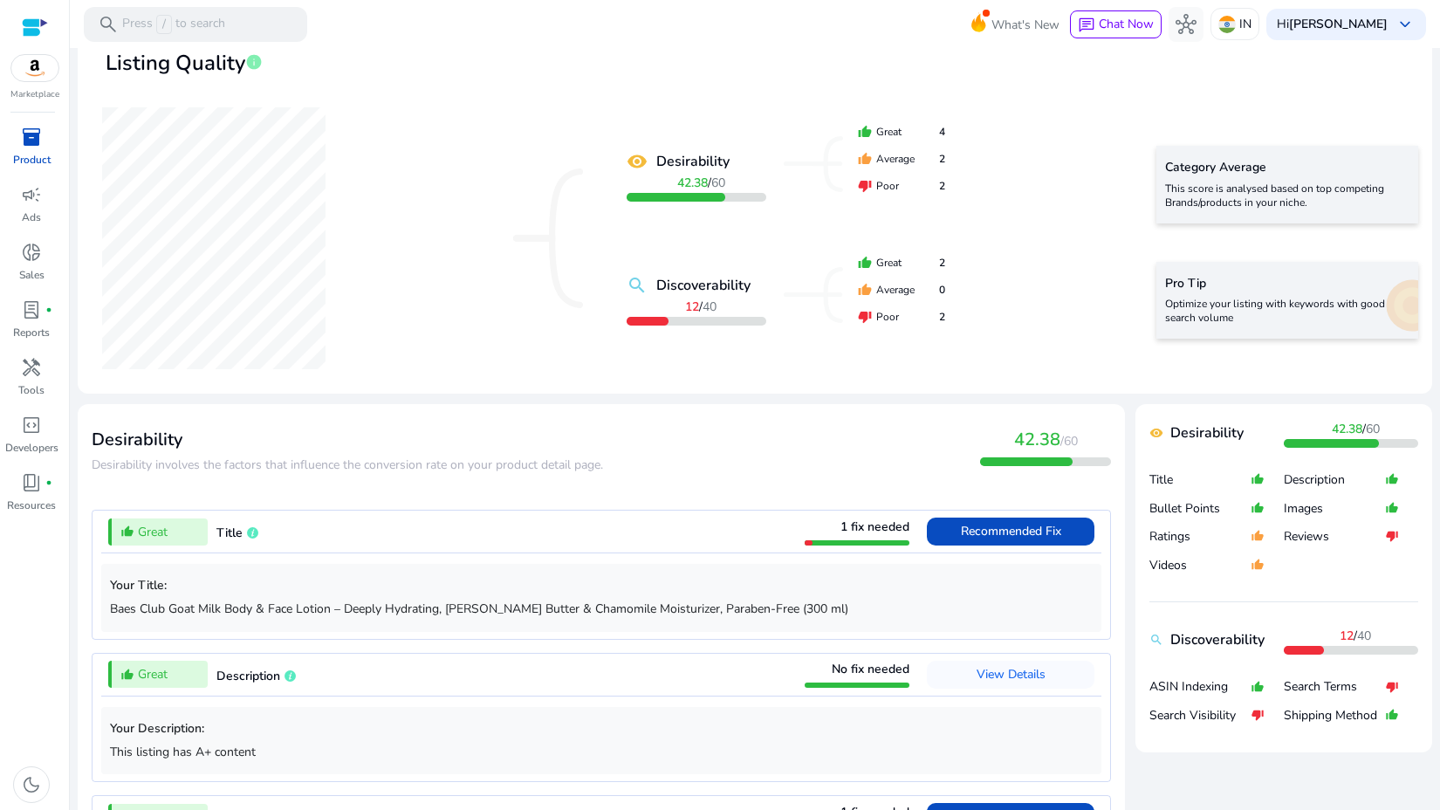
click at [1105, 277] on div "remove_red_eye Desirability 42.38 / 60 search Discoverability 12 / 40 thumb_up …" at bounding box center [755, 238] width 1326 height 283
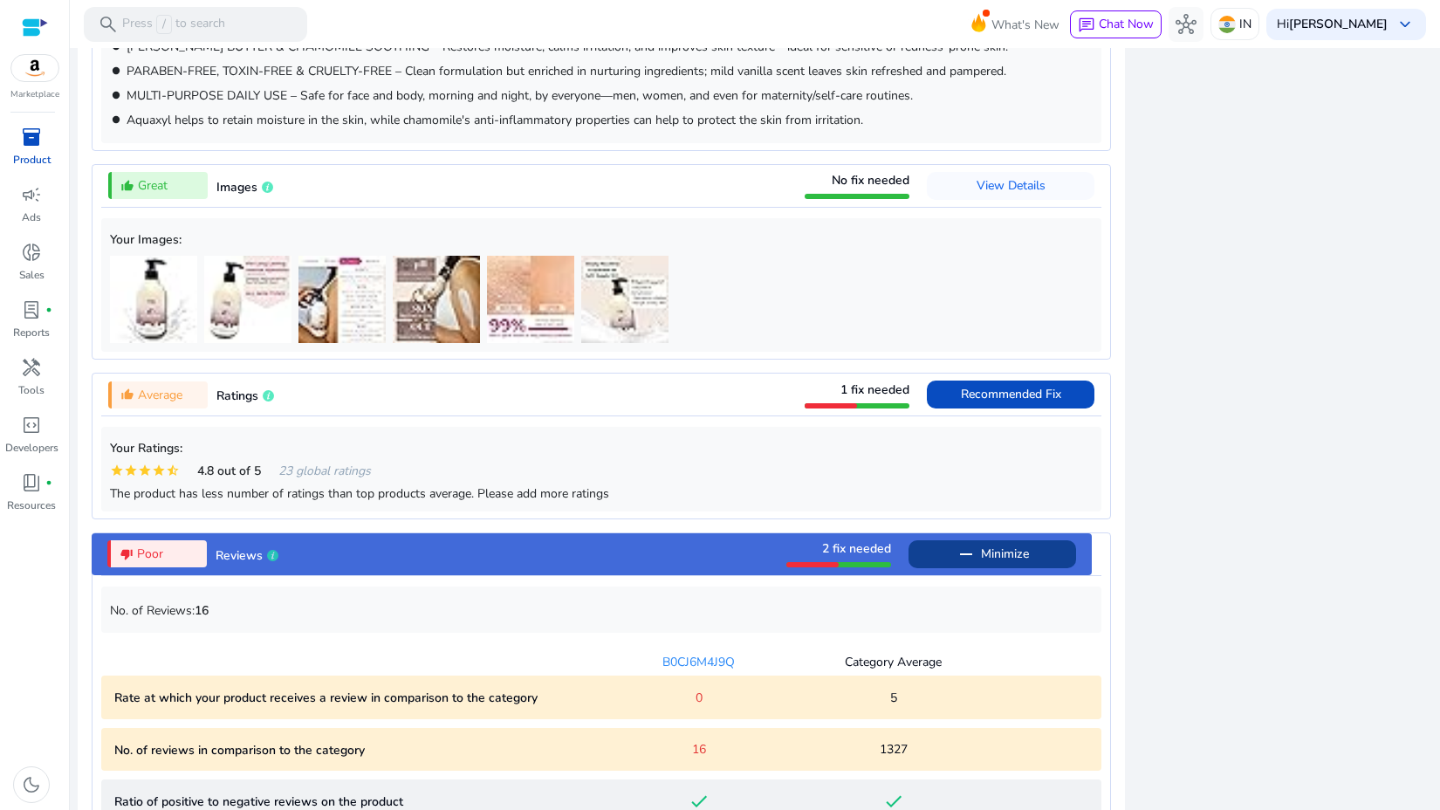
scroll to position [1737, 0]
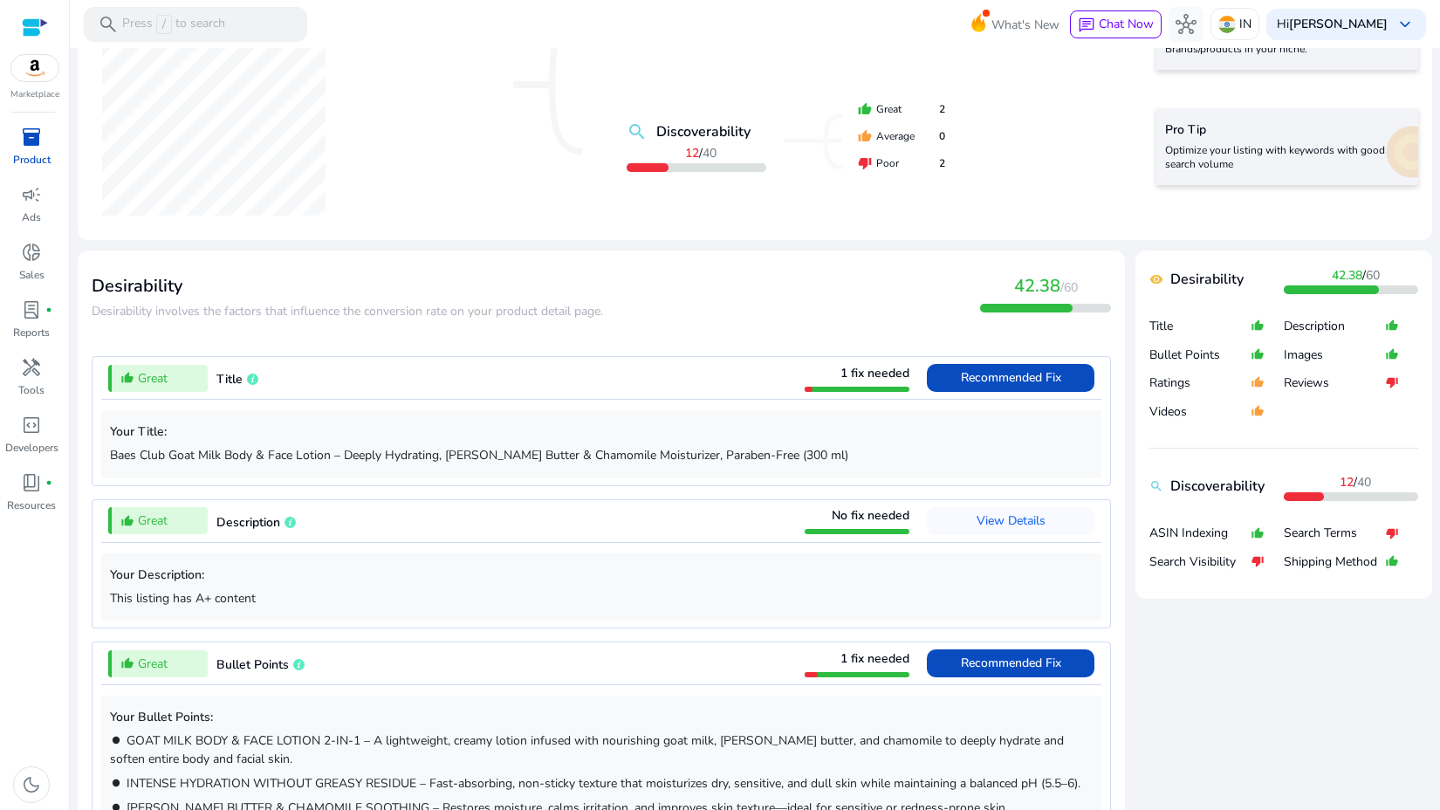
scroll to position [438, 0]
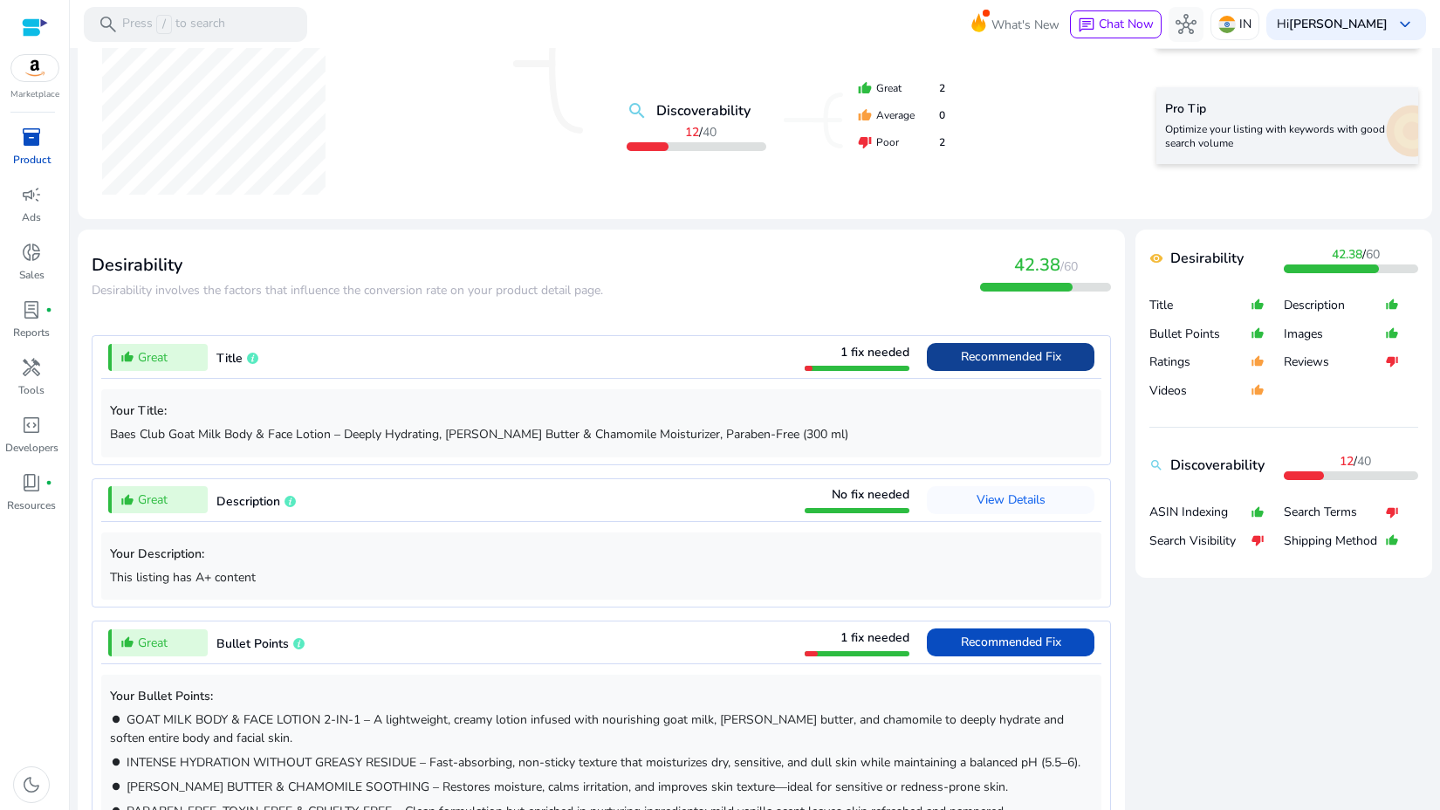
click at [962, 343] on span "Recommended Fix" at bounding box center [1011, 357] width 100 height 28
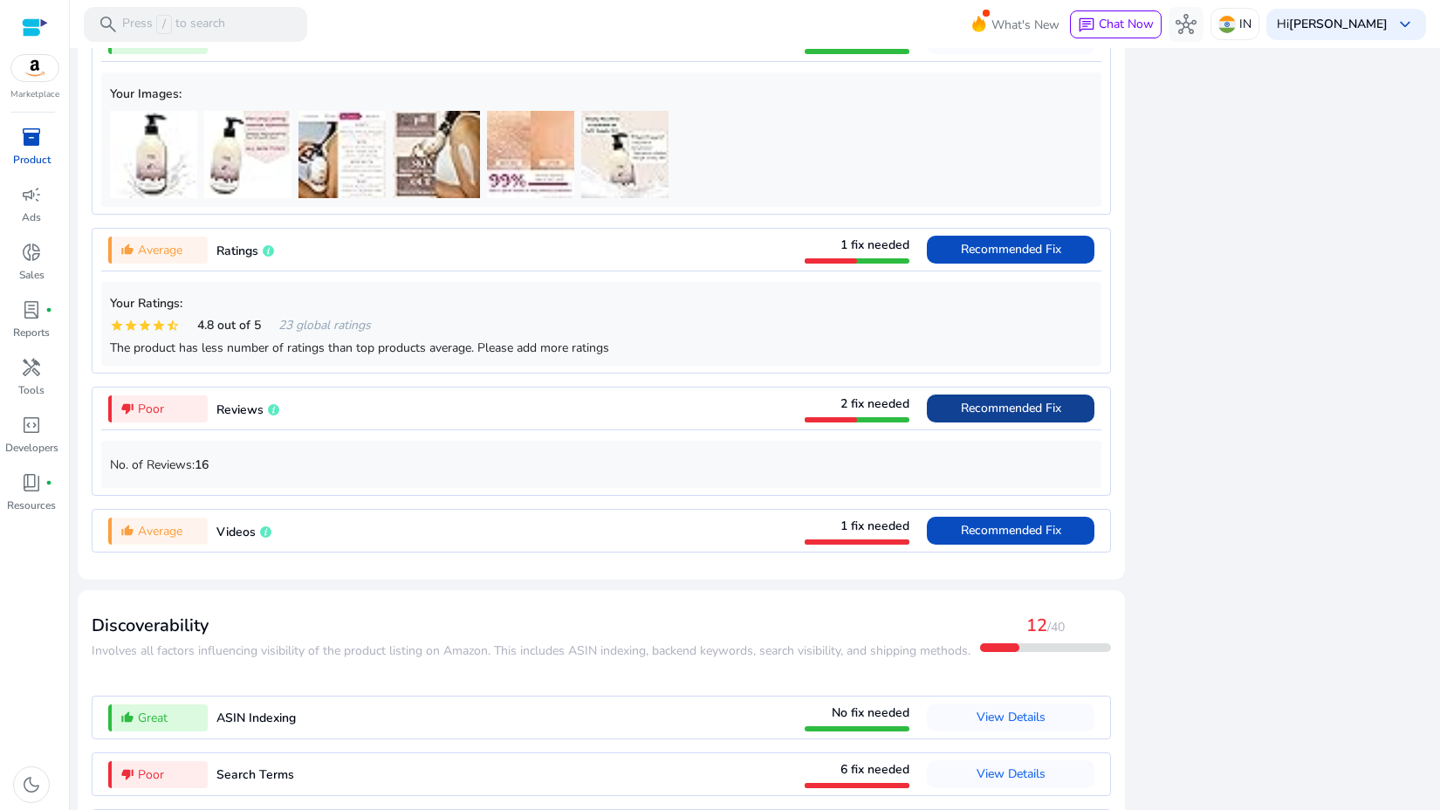
scroll to position [2204, 0]
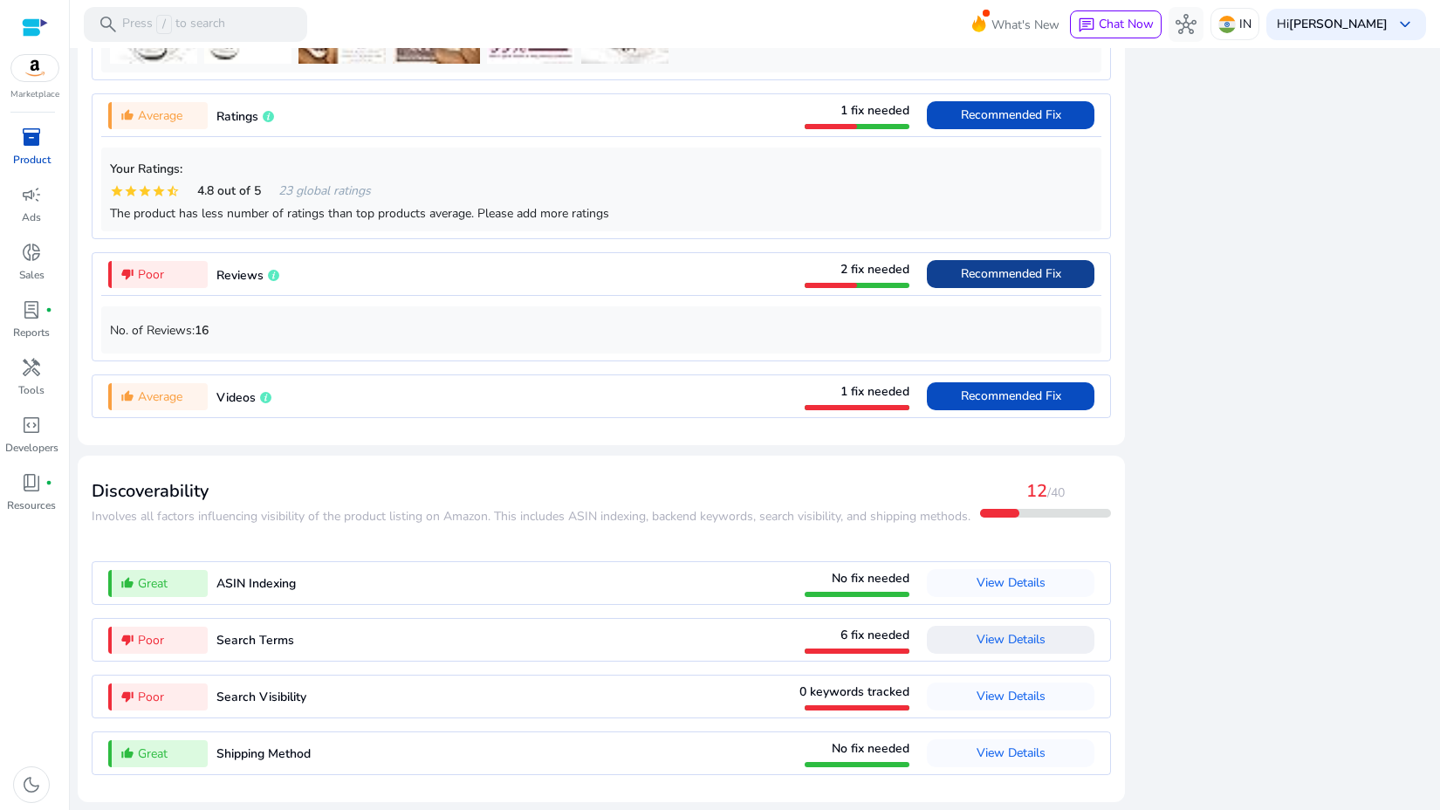
click at [988, 627] on span "View Details" at bounding box center [1011, 640] width 69 height 28
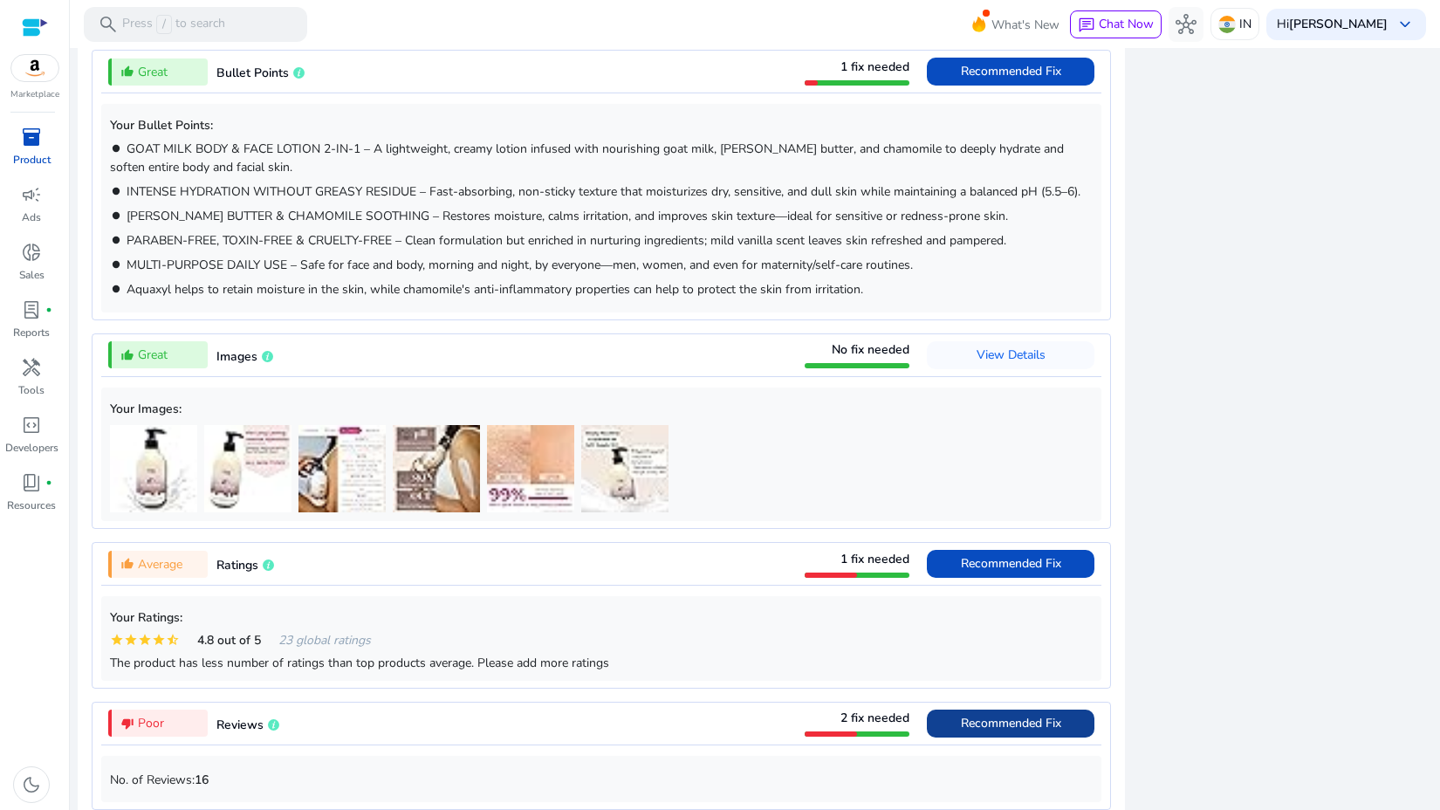
scroll to position [0, 0]
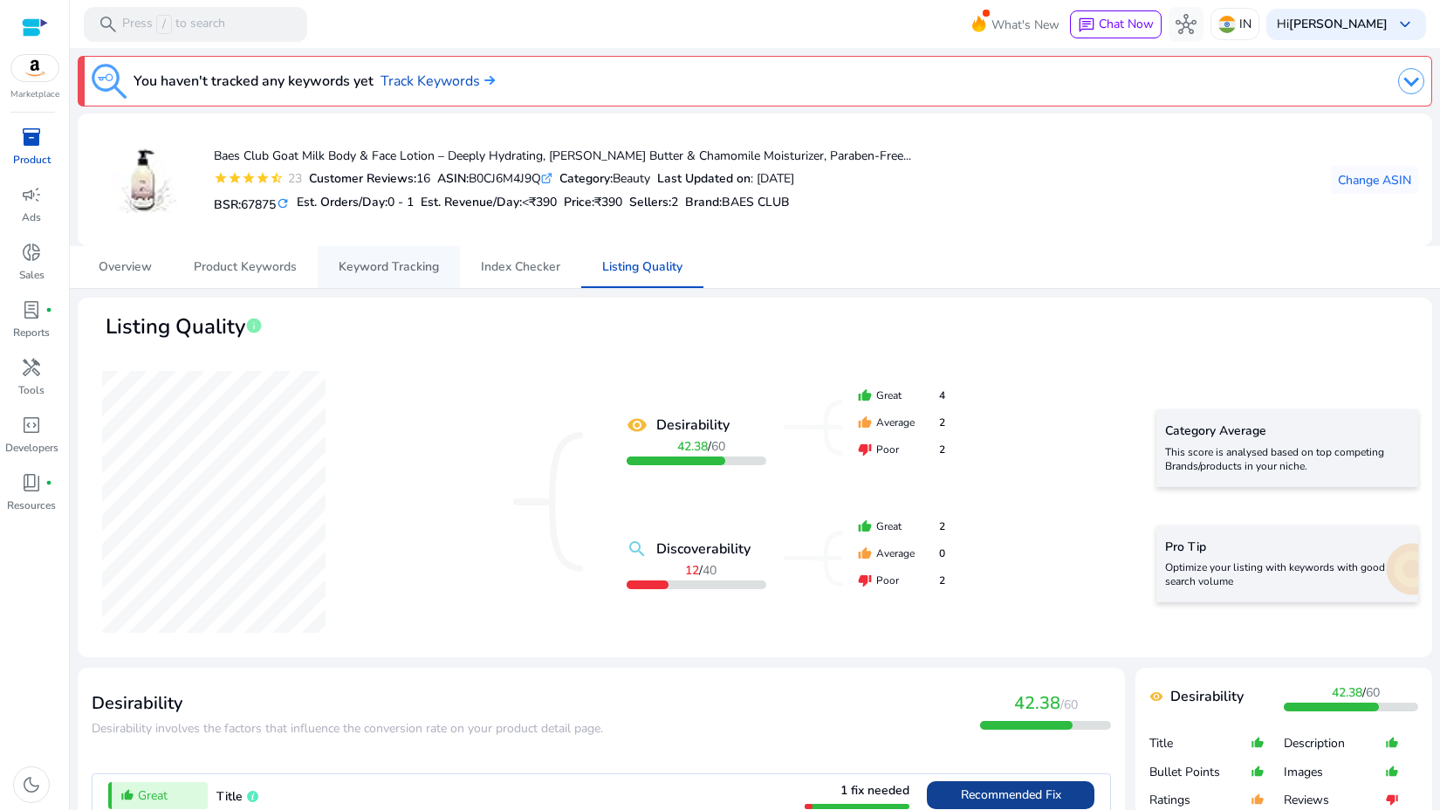
click at [404, 261] on span "Keyword Tracking" at bounding box center [389, 267] width 100 height 12
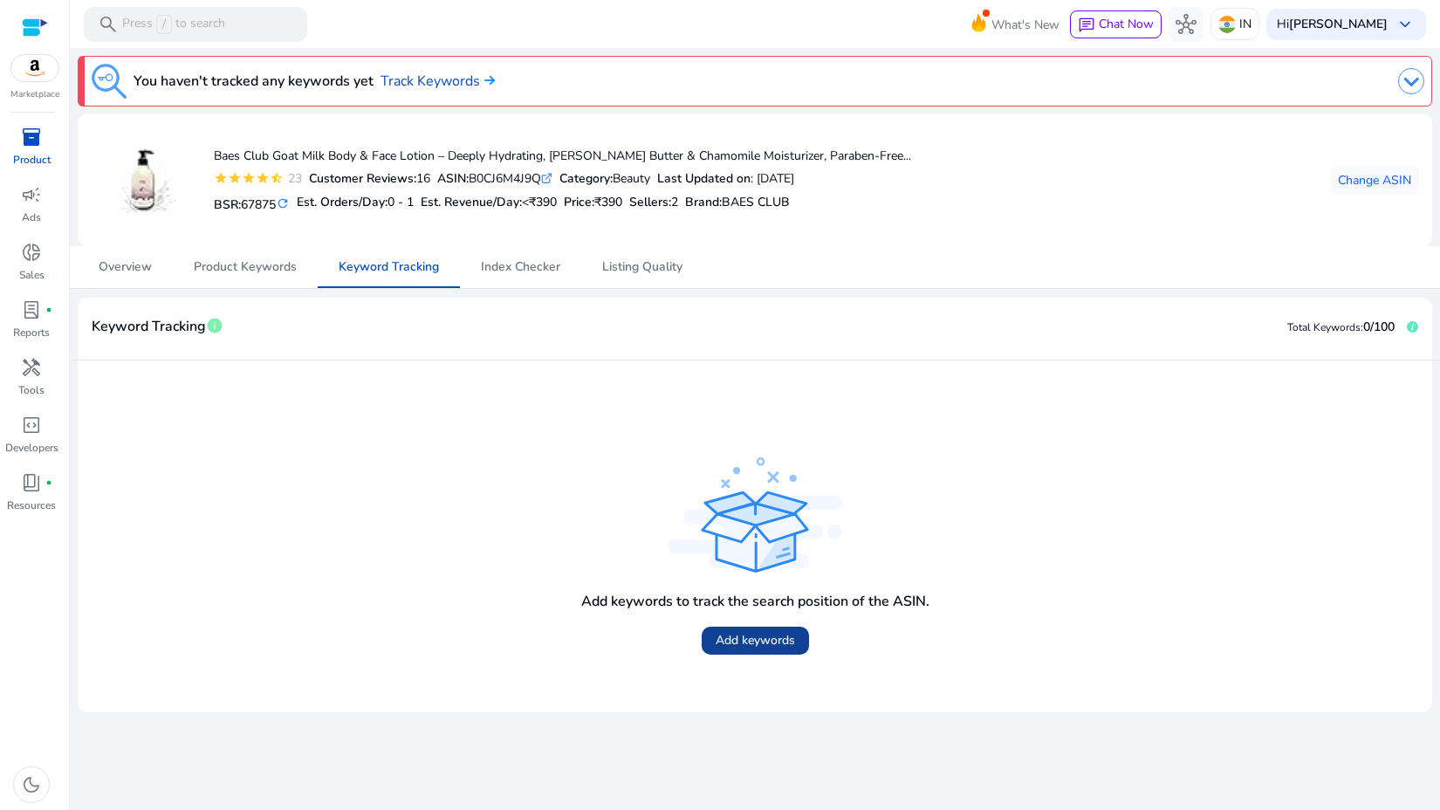
click at [746, 632] on span "Add keywords" at bounding box center [755, 640] width 79 height 18
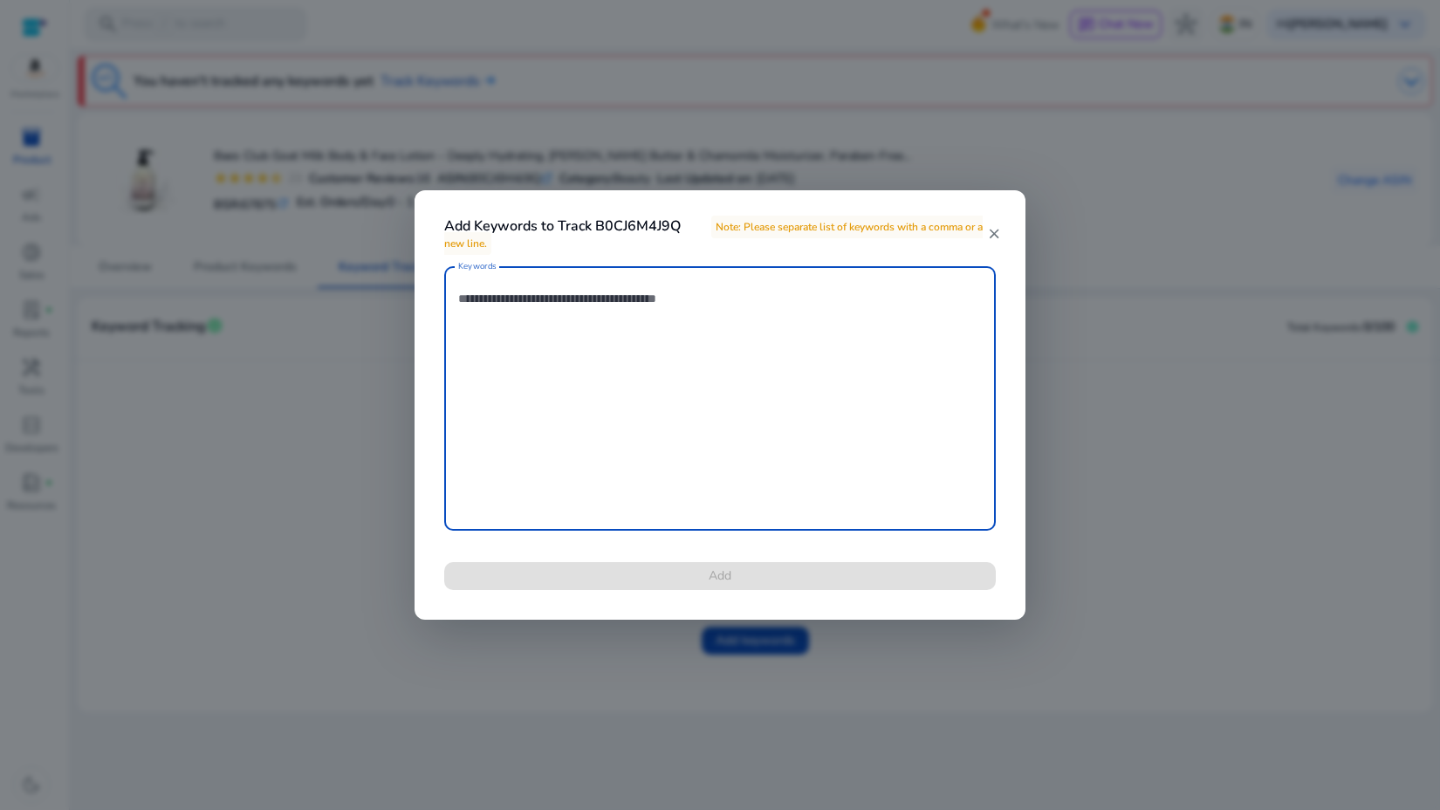
click at [640, 456] on textarea "Keywords" at bounding box center [720, 398] width 524 height 247
type textarea "**********"
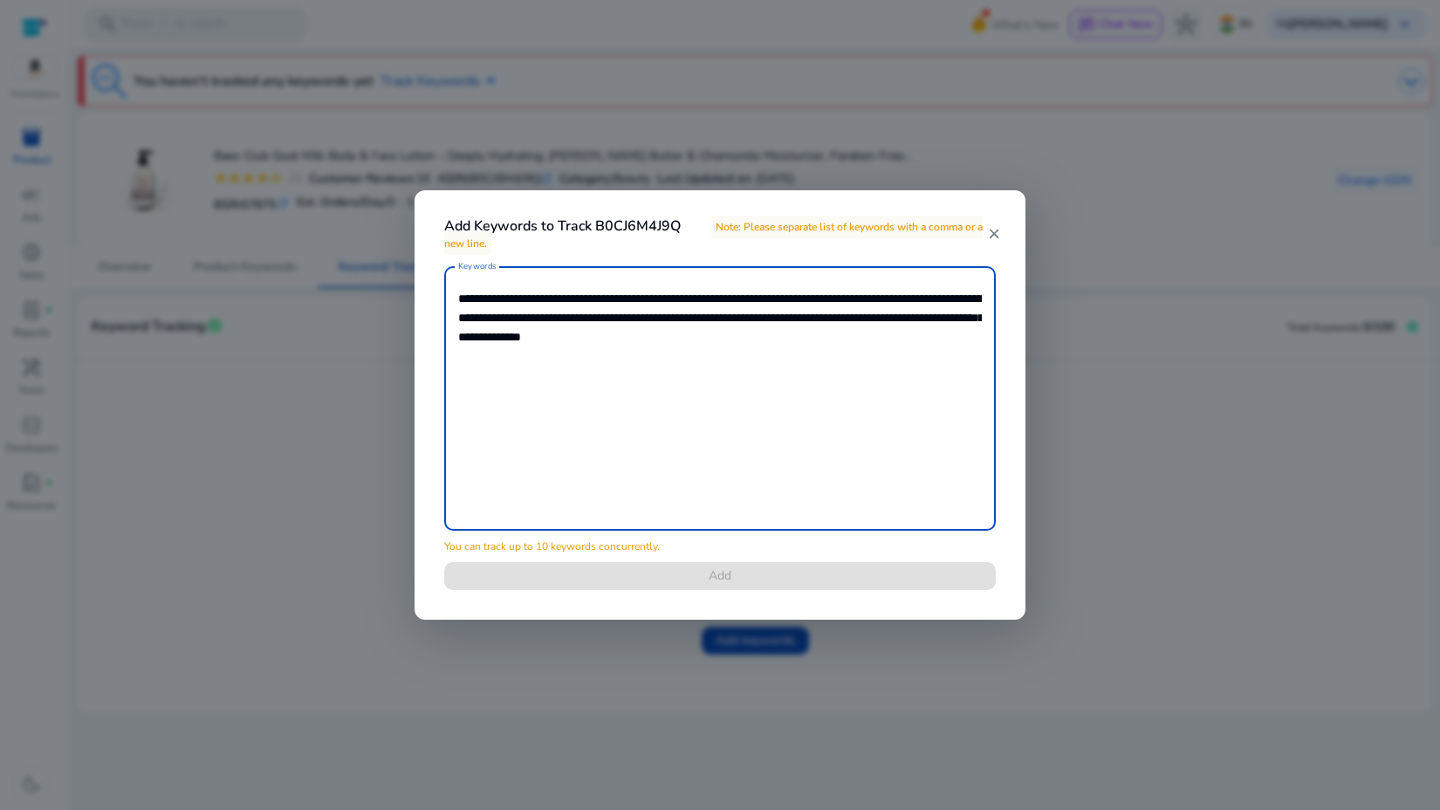
drag, startPoint x: 705, startPoint y: 341, endPoint x: 885, endPoint y: 341, distance: 179.8
click at [885, 342] on textarea "**********" at bounding box center [720, 398] width 524 height 247
drag, startPoint x: 761, startPoint y: 347, endPoint x: 520, endPoint y: 343, distance: 240.9
click at [520, 344] on textarea "**********" at bounding box center [720, 398] width 524 height 247
drag, startPoint x: 807, startPoint y: 319, endPoint x: 808, endPoint y: 435, distance: 116.1
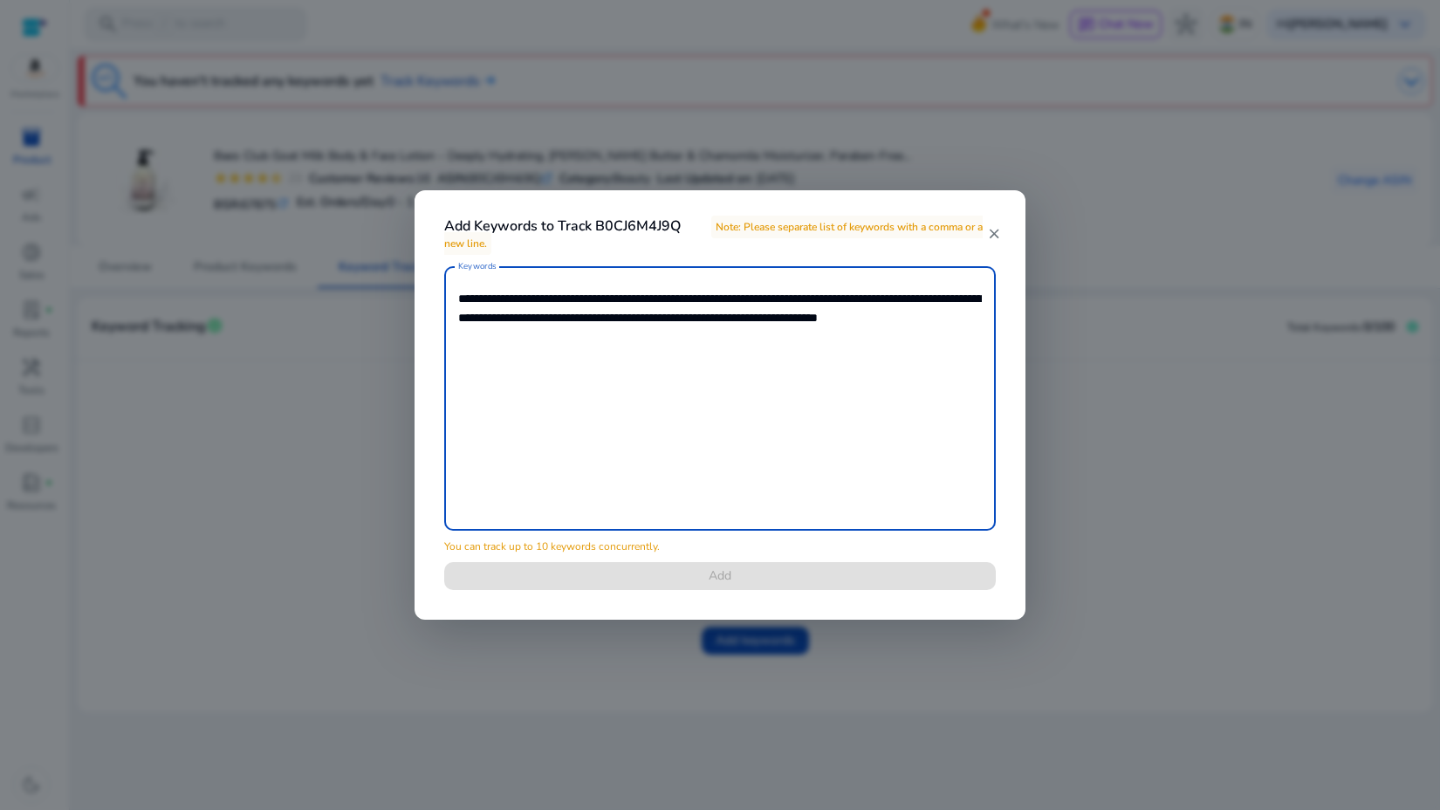
click at [807, 435] on textarea "**********" at bounding box center [720, 398] width 524 height 247
type textarea "**********"
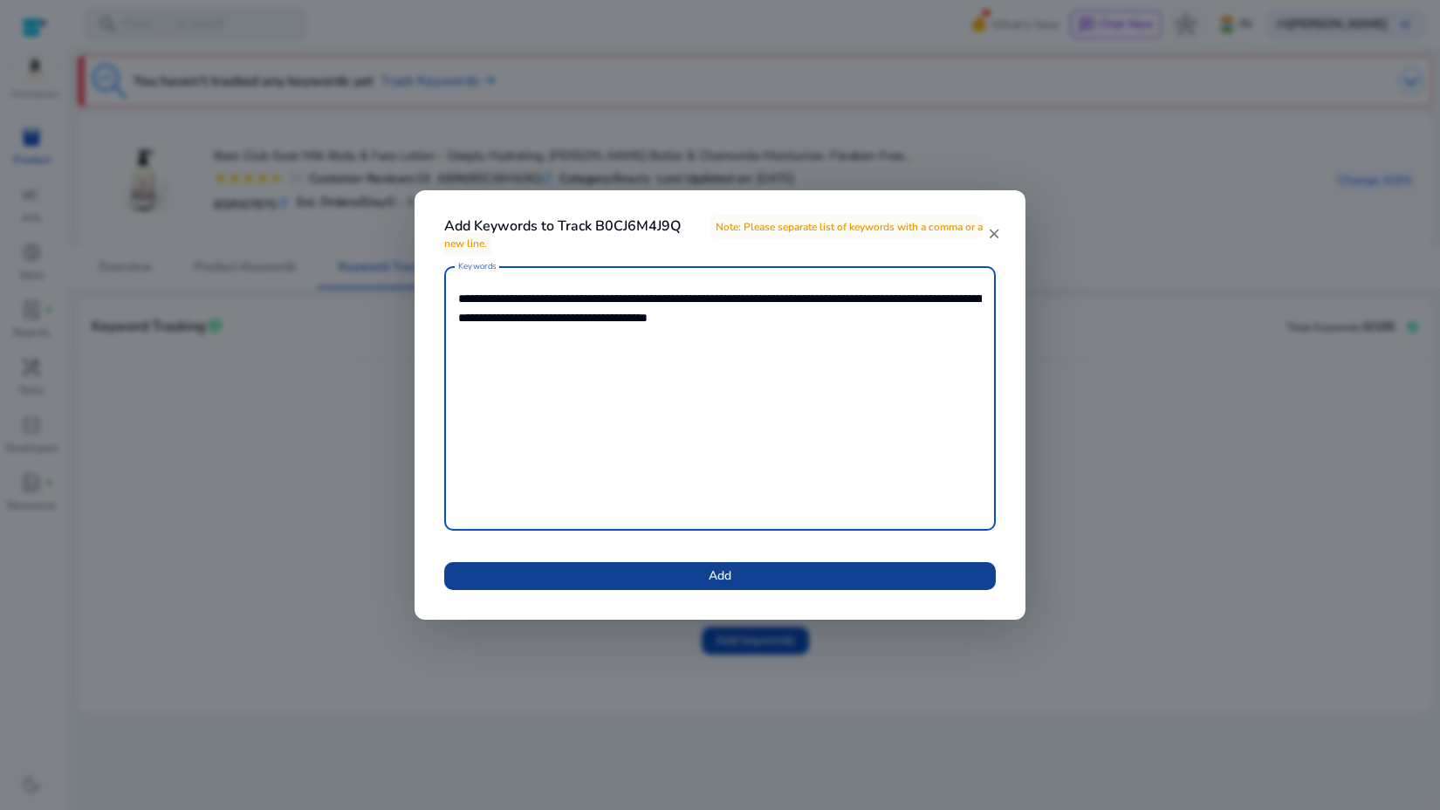
click at [794, 577] on span at bounding box center [720, 576] width 552 height 42
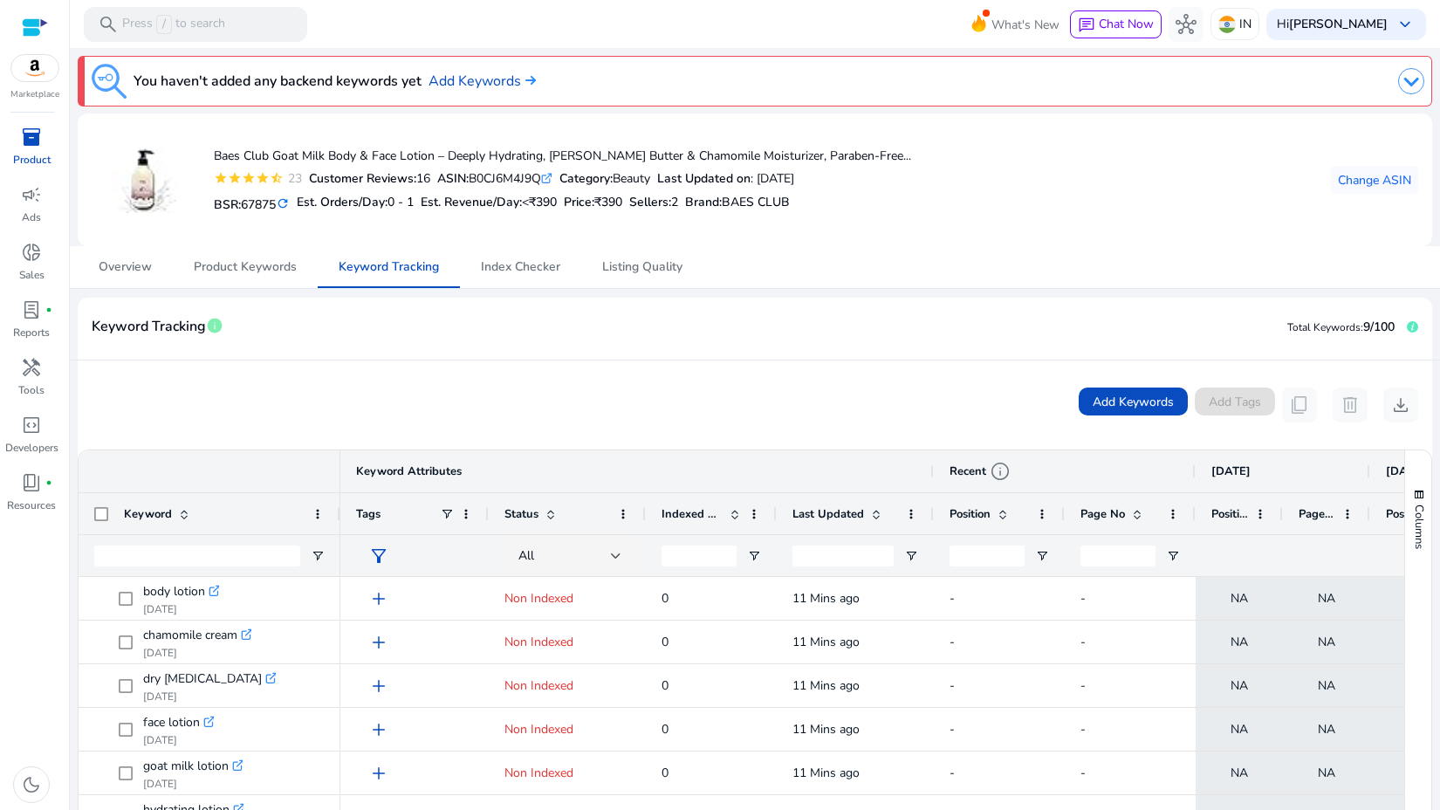
click at [287, 202] on mat-icon "refresh" at bounding box center [283, 203] width 14 height 17
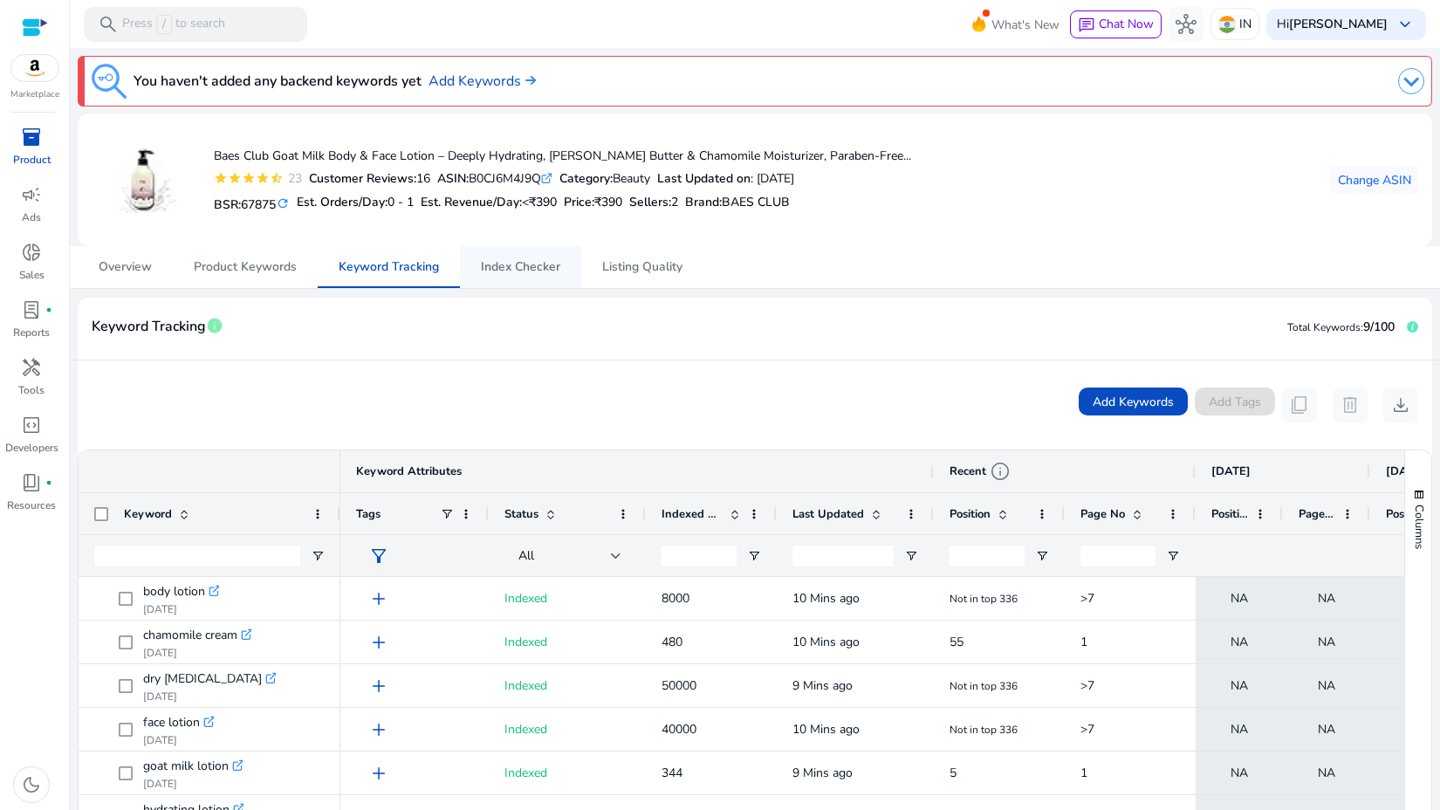
click at [468, 267] on link "Index Checker" at bounding box center [520, 267] width 121 height 42
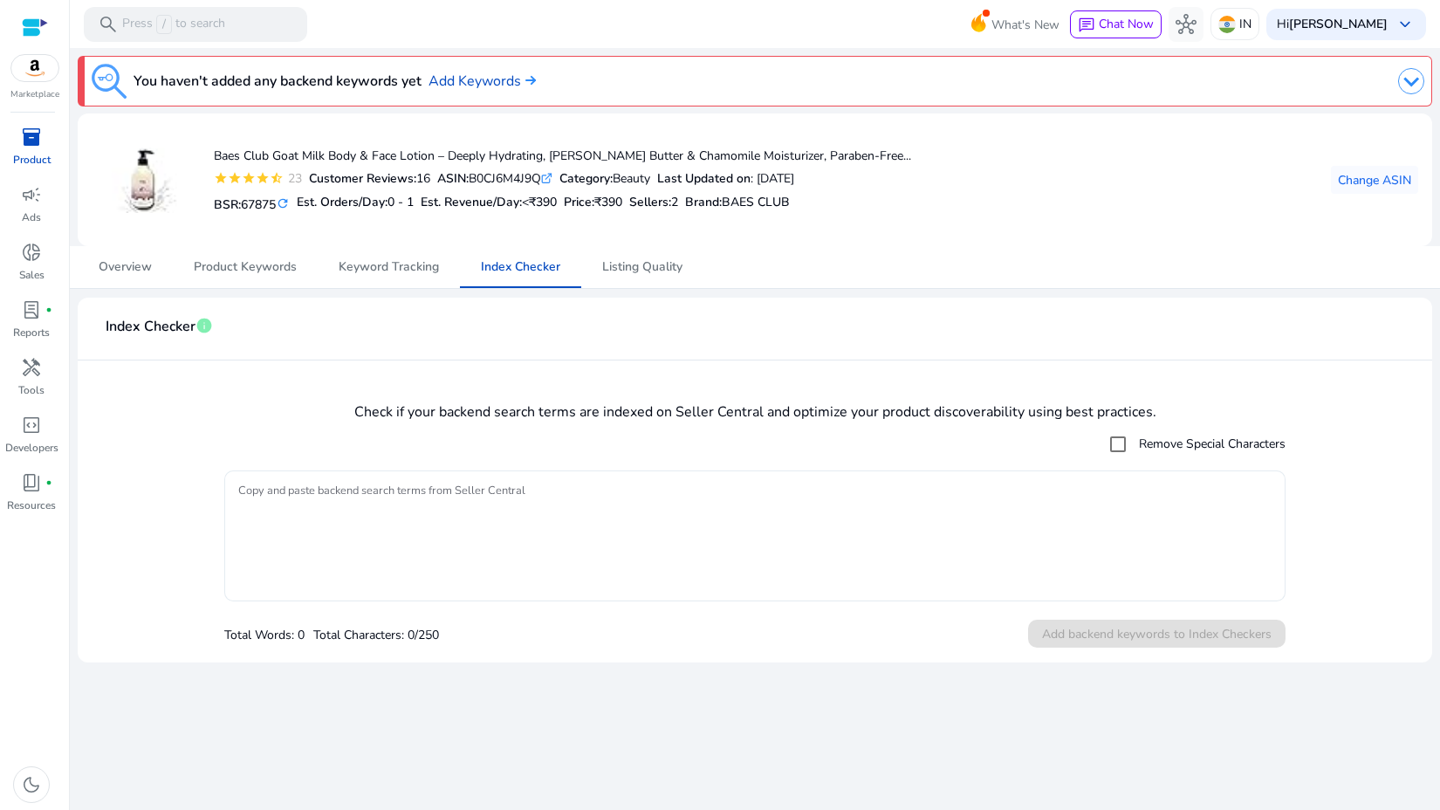
click at [583, 546] on textarea "Copy and paste backend search terms from Seller Central" at bounding box center [754, 535] width 1033 height 113
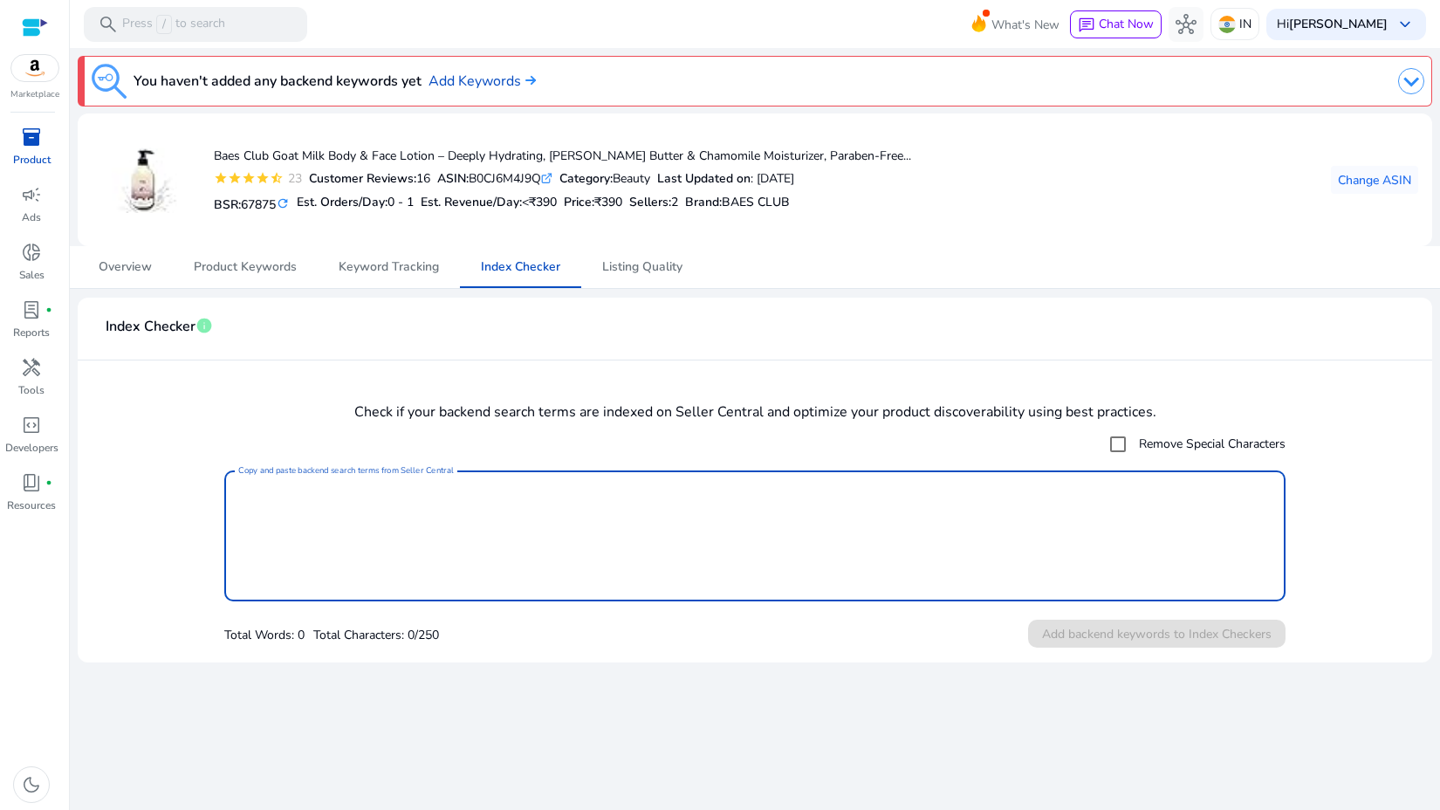
click at [521, 429] on mat-checkbox "Remove Special Characters" at bounding box center [754, 444] width 1061 height 35
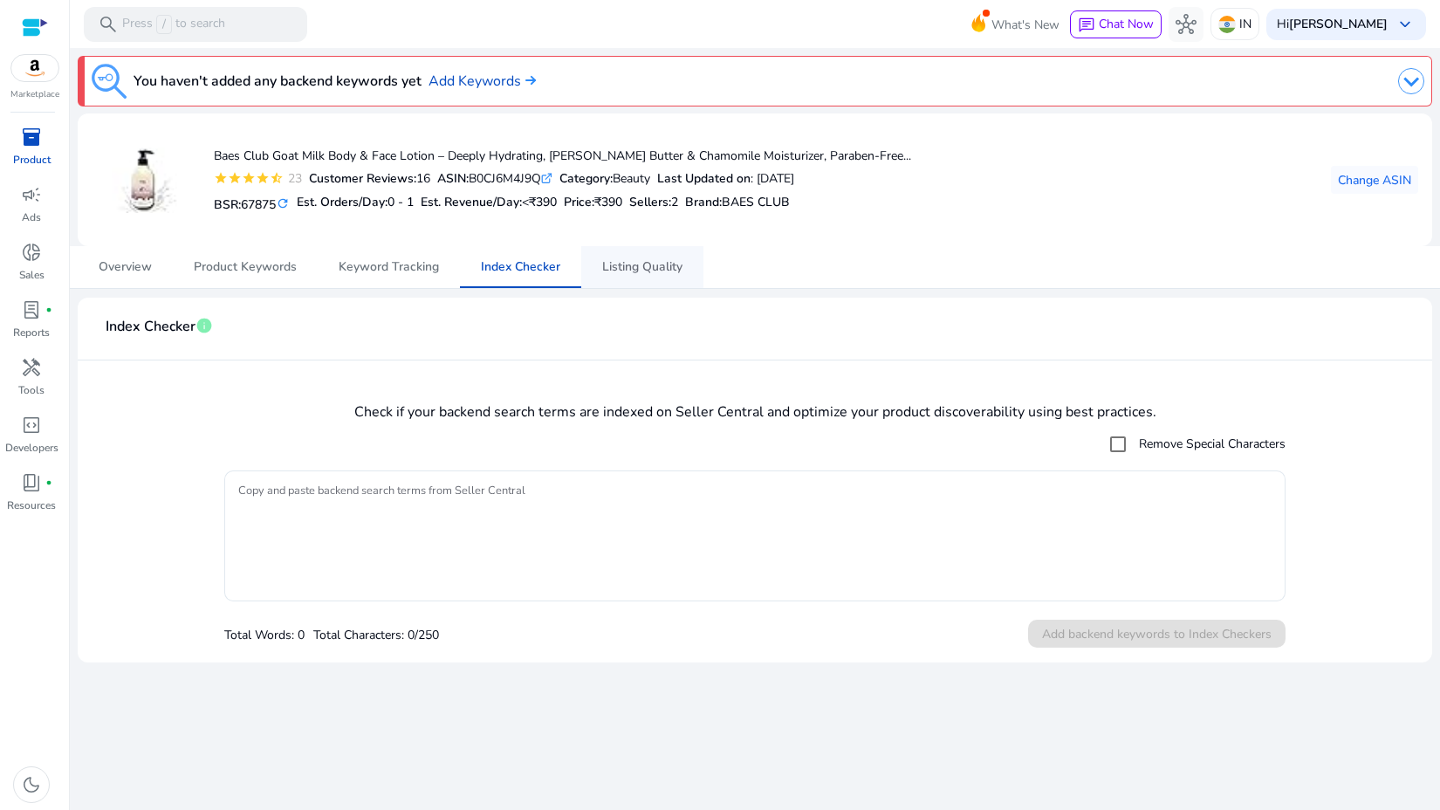
click at [635, 266] on span "Listing Quality" at bounding box center [642, 267] width 80 height 12
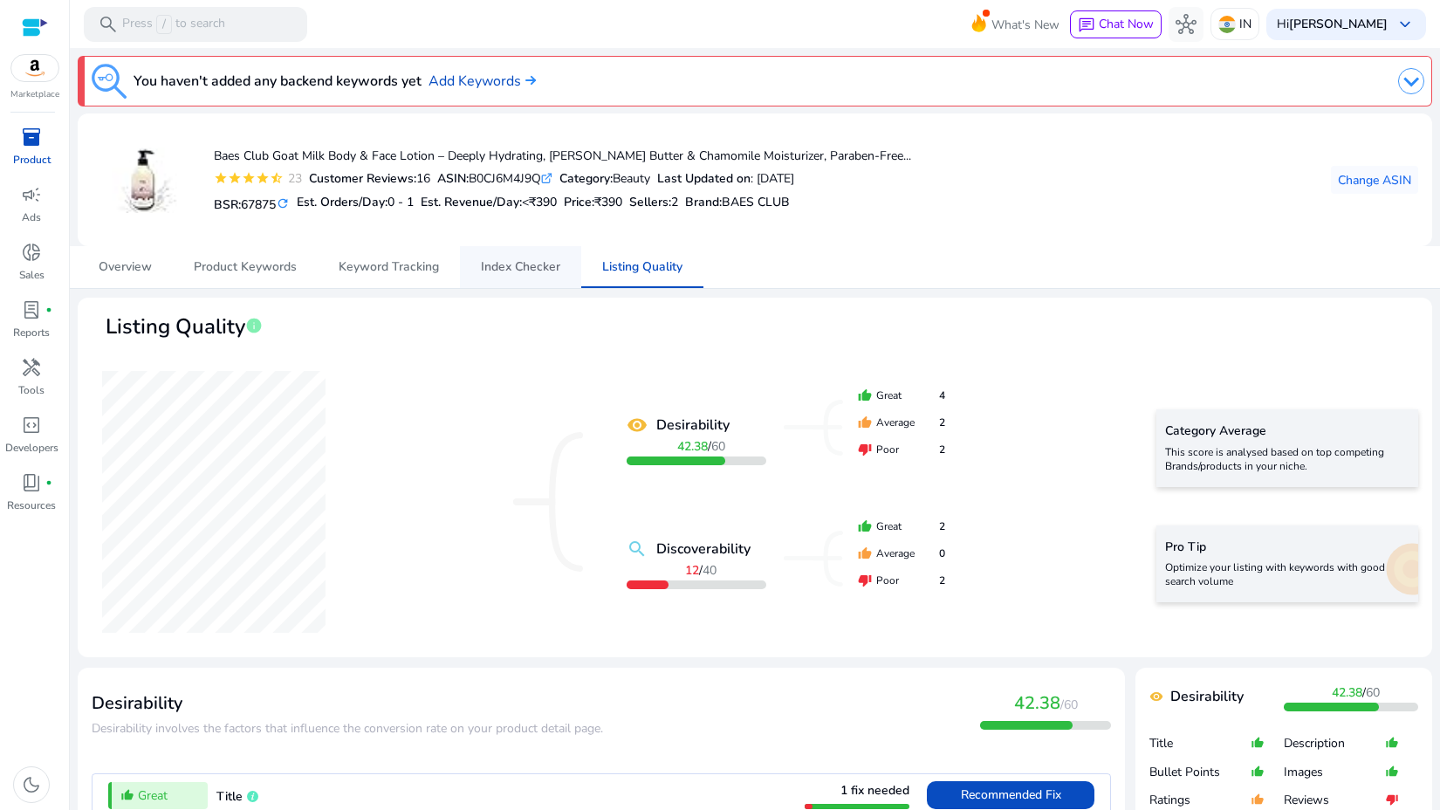
click at [468, 271] on link "Index Checker" at bounding box center [520, 267] width 121 height 42
